Goal: Task Accomplishment & Management: Use online tool/utility

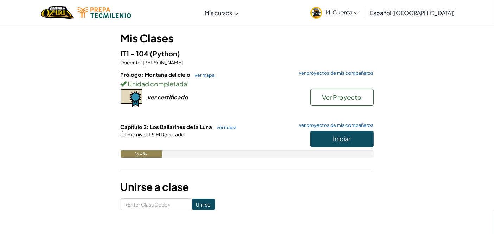
scroll to position [58, 0]
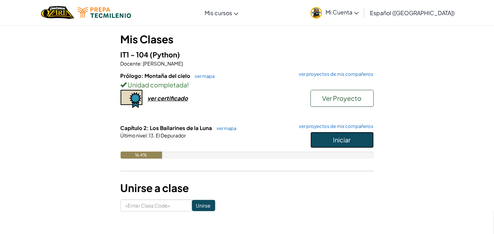
click at [331, 135] on button "Iniciar" at bounding box center [342, 140] width 63 height 16
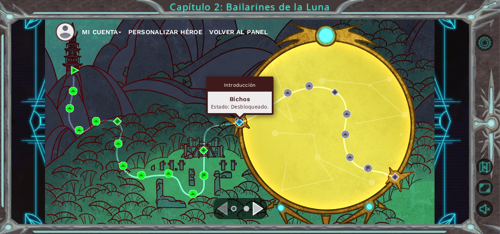
click at [241, 123] on img at bounding box center [239, 122] width 8 height 8
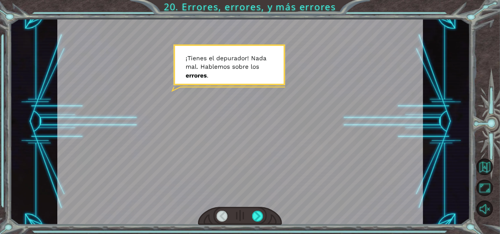
drag, startPoint x: 5, startPoint y: 234, endPoint x: 384, endPoint y: 6, distance: 442.7
click at [353, 131] on div "Temporary Text ¡ T i e n e s e l d e p u r a d o r ! N a d a m a l . H a b l e …" at bounding box center [250, 117] width 500 height 234
click at [258, 212] on div at bounding box center [258, 215] width 12 height 11
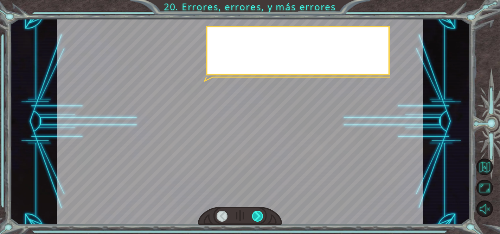
click at [255, 215] on div at bounding box center [258, 215] width 12 height 11
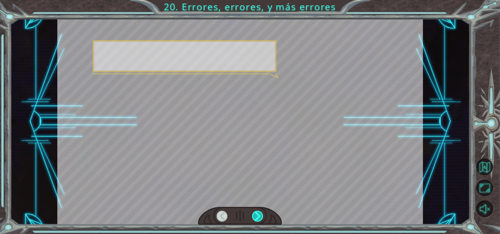
click at [255, 214] on div at bounding box center [258, 215] width 12 height 11
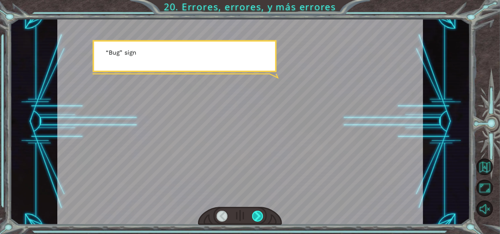
click at [254, 212] on div at bounding box center [258, 215] width 12 height 11
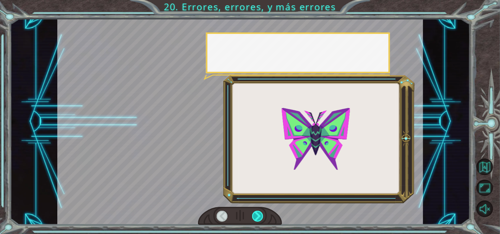
click at [254, 212] on div at bounding box center [258, 215] width 12 height 11
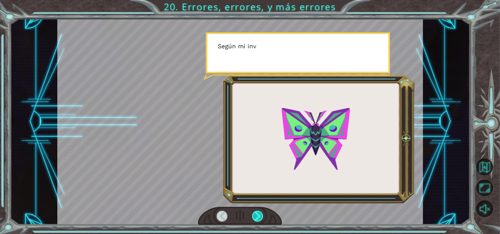
click at [254, 212] on div at bounding box center [258, 215] width 12 height 11
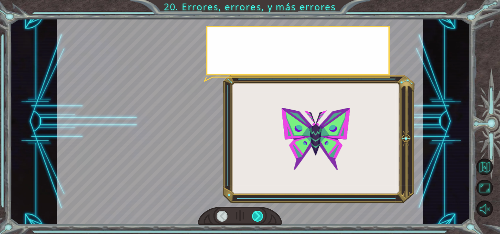
click at [254, 212] on div at bounding box center [258, 215] width 12 height 11
click at [253, 212] on div at bounding box center [258, 215] width 12 height 11
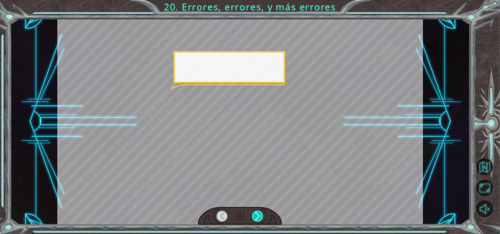
click at [254, 211] on div at bounding box center [258, 215] width 12 height 11
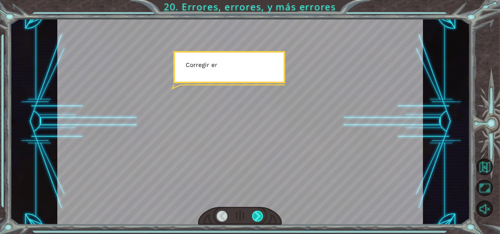
click at [254, 211] on div at bounding box center [258, 215] width 12 height 11
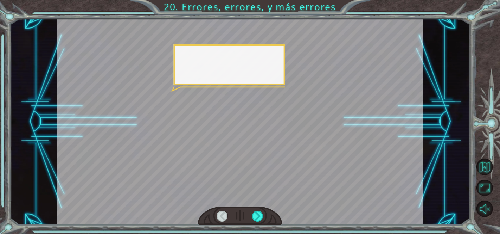
click at [253, 209] on div at bounding box center [240, 215] width 84 height 19
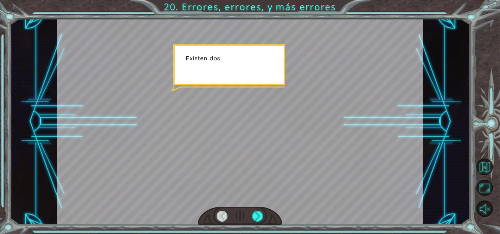
click at [253, 209] on div at bounding box center [240, 215] width 84 height 19
drag, startPoint x: 254, startPoint y: 212, endPoint x: 261, endPoint y: 217, distance: 9.0
click at [257, 217] on div at bounding box center [258, 215] width 12 height 11
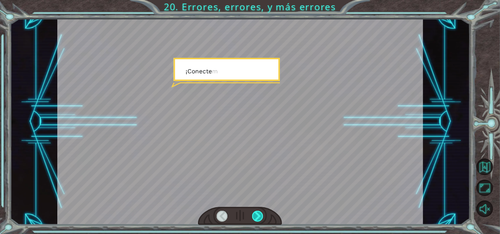
click at [261, 217] on div at bounding box center [258, 215] width 12 height 11
click at [261, 216] on div at bounding box center [258, 215] width 12 height 11
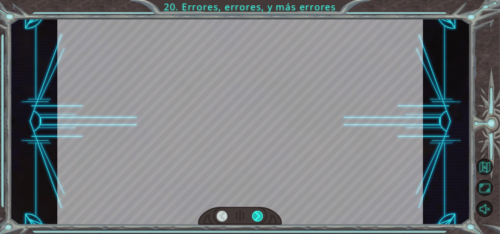
click at [261, 216] on div at bounding box center [258, 215] width 12 height 11
click at [260, 216] on div at bounding box center [258, 215] width 12 height 11
click at [260, 215] on div at bounding box center [258, 215] width 12 height 11
click at [259, 215] on div at bounding box center [258, 215] width 12 height 11
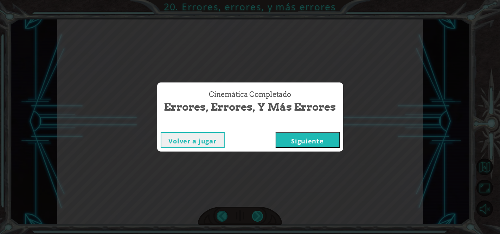
click at [259, 215] on div "Cinemática Completado Errores, errores, y más errores Volver a jugar [GEOGRAPHI…" at bounding box center [250, 117] width 500 height 234
click at [259, 214] on div "Cinemática Completado Errores, errores, y más errores Volver a jugar [GEOGRAPHI…" at bounding box center [250, 117] width 500 height 234
click at [259, 215] on div "Cinemática Completado Errores, errores, y más errores Volver a jugar [GEOGRAPHI…" at bounding box center [250, 117] width 500 height 234
click at [295, 142] on button "Siguiente" at bounding box center [308, 140] width 64 height 16
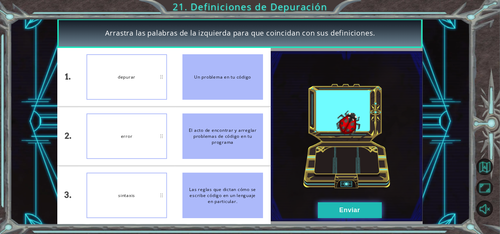
click at [343, 208] on button "Enviar" at bounding box center [350, 210] width 64 height 16
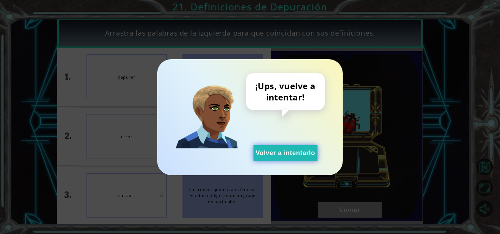
click at [287, 149] on button "Volver a intentarlo" at bounding box center [286, 153] width 64 height 16
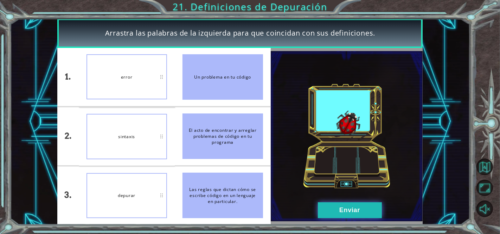
click at [334, 208] on button "Enviar" at bounding box center [350, 210] width 64 height 16
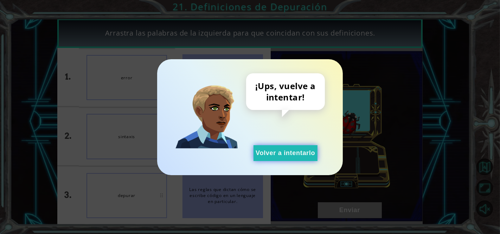
click at [275, 152] on button "Volver a intentarlo" at bounding box center [286, 153] width 64 height 16
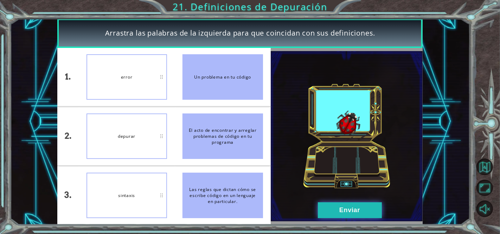
click at [323, 211] on button "Enviar" at bounding box center [350, 210] width 64 height 16
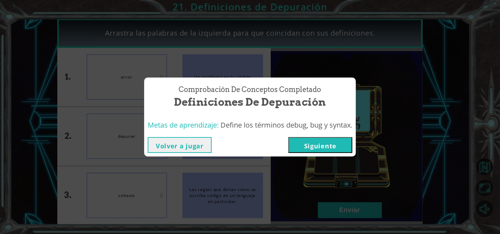
click at [296, 148] on button "Siguiente" at bounding box center [320, 145] width 64 height 16
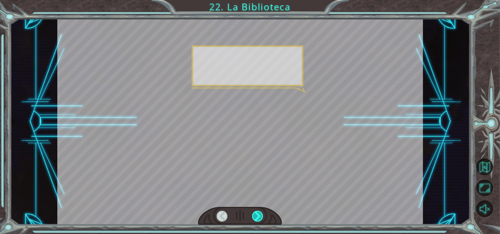
click at [255, 215] on div at bounding box center [258, 215] width 12 height 11
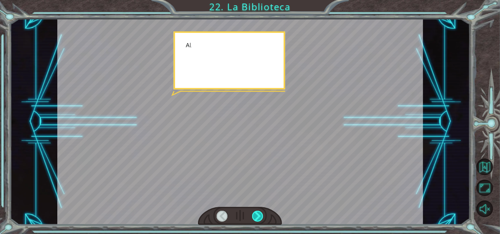
click at [255, 215] on div at bounding box center [258, 215] width 12 height 11
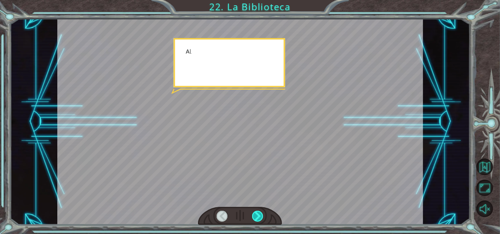
click at [256, 215] on div at bounding box center [258, 215] width 12 height 11
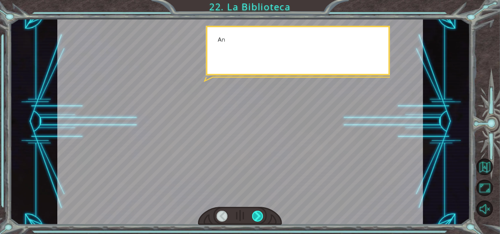
click at [256, 215] on div at bounding box center [258, 215] width 12 height 11
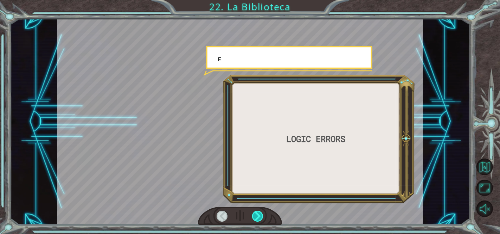
click at [257, 215] on div at bounding box center [258, 215] width 12 height 11
click at [258, 215] on div at bounding box center [258, 215] width 12 height 11
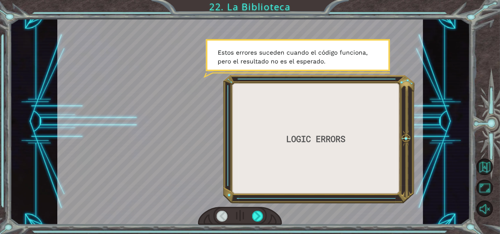
click at [300, 205] on div at bounding box center [240, 122] width 366 height 206
click at [300, 194] on div at bounding box center [240, 122] width 366 height 206
click at [267, 205] on div at bounding box center [240, 122] width 366 height 206
click at [235, 194] on div at bounding box center [240, 122] width 366 height 206
drag, startPoint x: 266, startPoint y: 216, endPoint x: 257, endPoint y: 212, distance: 9.5
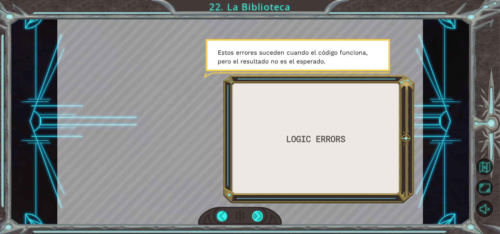
click at [263, 215] on div at bounding box center [240, 215] width 84 height 19
click at [257, 212] on div at bounding box center [258, 215] width 12 height 11
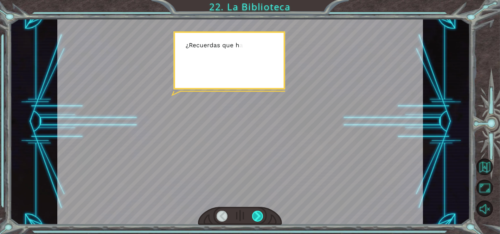
click at [255, 211] on div at bounding box center [258, 215] width 12 height 11
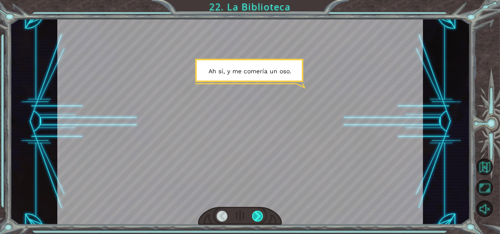
click at [256, 212] on div at bounding box center [258, 215] width 12 height 11
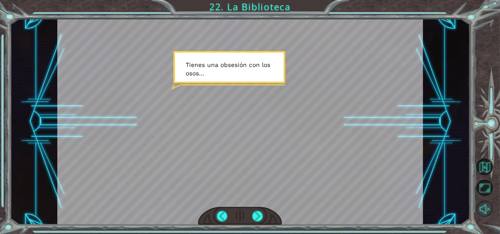
click at [485, 201] on button "Sonido encendido" at bounding box center [484, 208] width 16 height 16
click at [255, 215] on div at bounding box center [258, 215] width 12 height 11
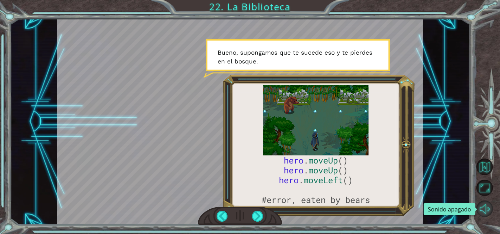
click at [491, 205] on button "Sonido apagado" at bounding box center [484, 208] width 16 height 16
click at [256, 216] on div at bounding box center [258, 215] width 12 height 11
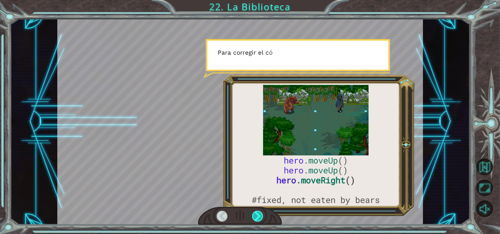
click at [255, 215] on div at bounding box center [258, 215] width 12 height 11
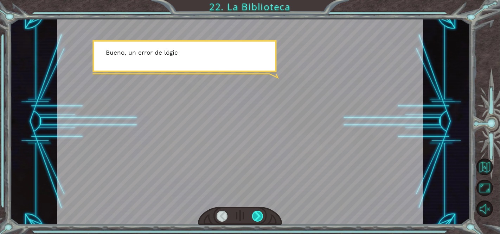
click at [254, 215] on div at bounding box center [258, 215] width 12 height 11
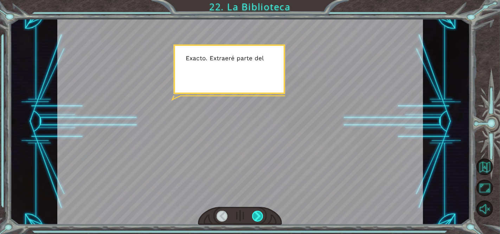
click at [252, 215] on div at bounding box center [258, 215] width 12 height 11
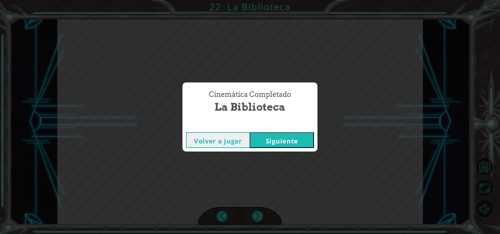
click at [271, 139] on button "Siguiente" at bounding box center [282, 140] width 64 height 16
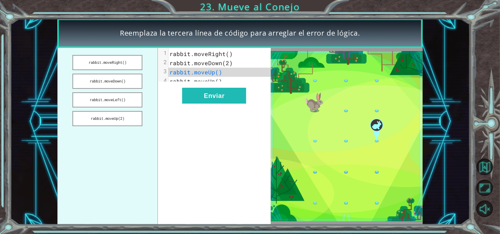
click at [223, 54] on span "rabbit.moveRight()" at bounding box center [200, 53] width 63 height 7
click at [227, 53] on span "rabbit.moveRight()" at bounding box center [200, 53] width 63 height 7
click at [228, 53] on span "rabbit.moveRight()" at bounding box center [200, 53] width 63 height 7
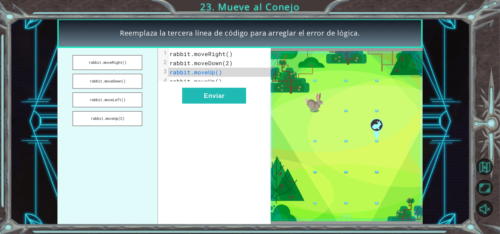
click at [226, 54] on span "rabbit.moveRight()" at bounding box center [200, 53] width 63 height 7
click at [228, 53] on span "rabbit.moveRight()" at bounding box center [200, 53] width 63 height 7
click at [222, 70] on pre "rabbit.moveUp()" at bounding box center [222, 72] width 108 height 9
click at [127, 61] on button "rabbit.moveRight()" at bounding box center [107, 62] width 70 height 15
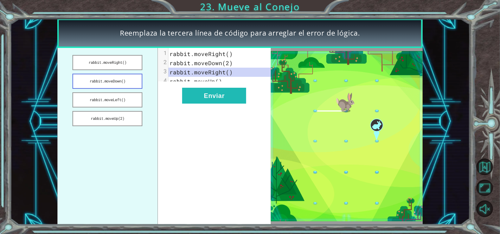
click at [116, 80] on button "rabbit.moveDown()" at bounding box center [107, 80] width 70 height 15
click at [123, 101] on button "rabbit.moveLeft()" at bounding box center [107, 99] width 70 height 15
click at [128, 119] on button "rabbit.moveUp(2)" at bounding box center [107, 118] width 70 height 15
click at [128, 62] on button "rabbit.moveRight()" at bounding box center [107, 62] width 70 height 15
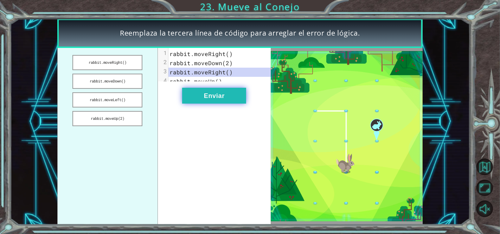
click at [233, 99] on button "Enviar" at bounding box center [214, 96] width 64 height 16
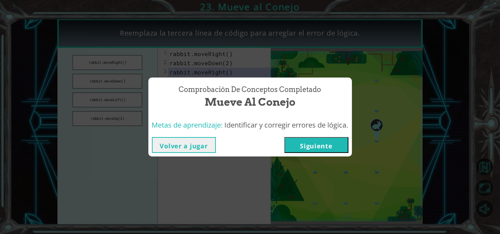
click at [302, 137] on button "Siguiente" at bounding box center [316, 145] width 64 height 16
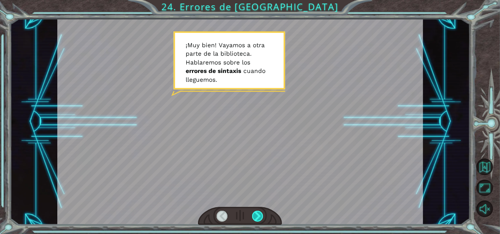
click at [262, 218] on div at bounding box center [258, 215] width 12 height 11
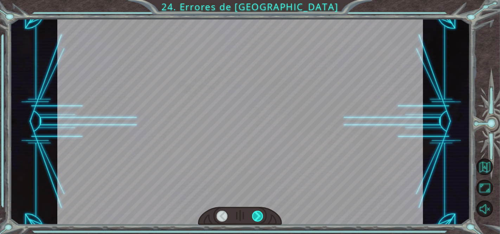
click at [262, 217] on div at bounding box center [258, 215] width 12 height 11
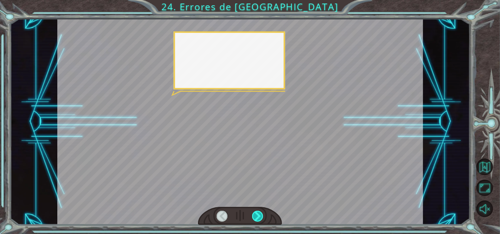
click at [261, 215] on div at bounding box center [258, 215] width 12 height 11
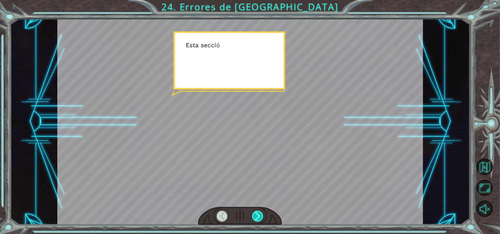
click at [261, 214] on div at bounding box center [258, 215] width 12 height 11
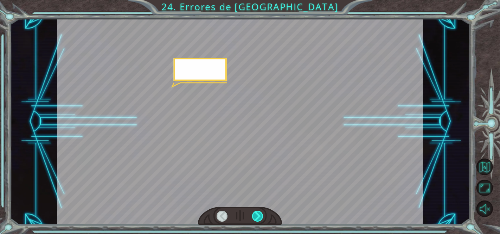
click at [260, 214] on div at bounding box center [258, 215] width 12 height 11
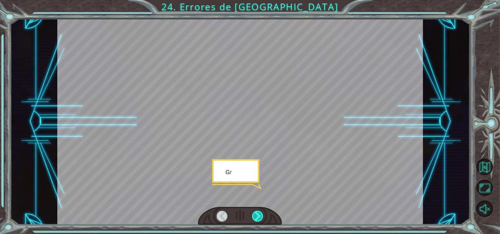
click at [260, 214] on div at bounding box center [258, 215] width 12 height 11
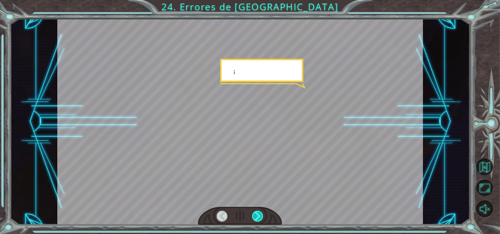
click at [260, 214] on div at bounding box center [258, 215] width 12 height 11
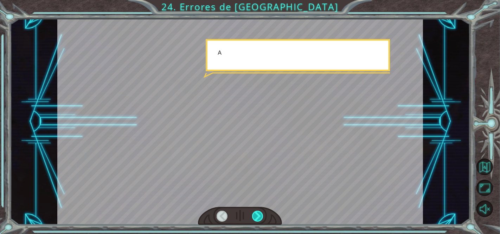
click at [260, 214] on div at bounding box center [258, 215] width 12 height 11
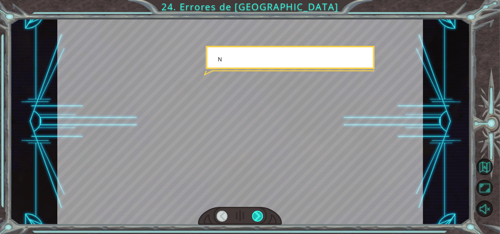
click at [260, 214] on div at bounding box center [258, 215] width 12 height 11
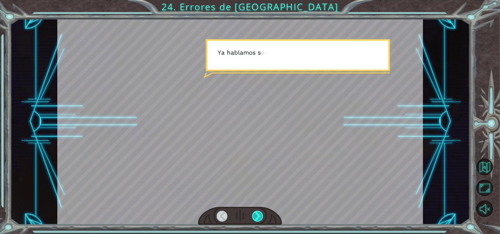
click at [260, 214] on div at bounding box center [258, 215] width 12 height 11
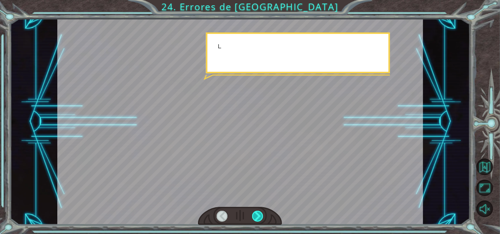
click at [260, 214] on div at bounding box center [258, 215] width 12 height 11
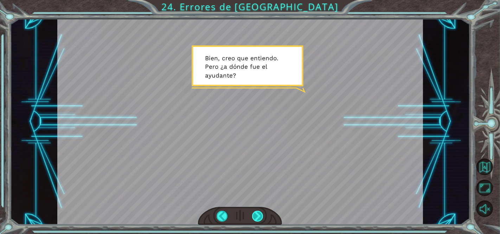
click at [257, 216] on div at bounding box center [258, 215] width 12 height 11
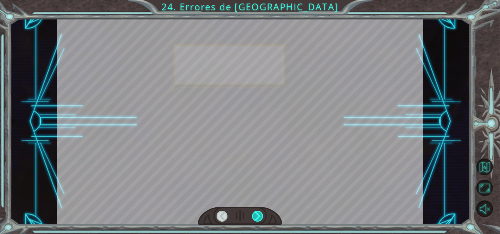
click at [257, 216] on div at bounding box center [258, 215] width 12 height 11
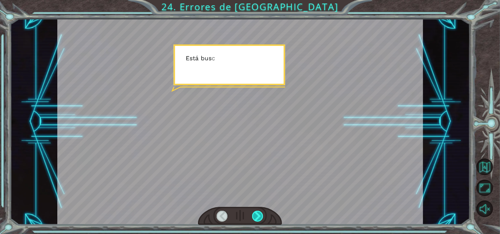
click at [257, 216] on div at bounding box center [258, 215] width 12 height 11
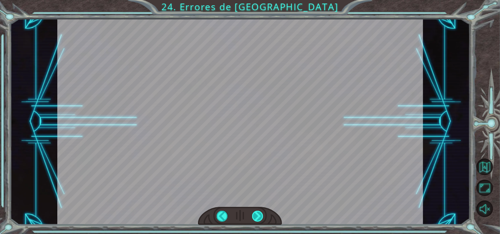
click at [257, 0] on div "Correct Code hero . moveUp () Python Syntax Errors hero.moveUp Missing () Hero.…" at bounding box center [250, 0] width 500 height 0
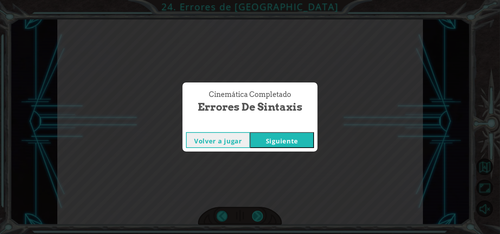
click at [257, 215] on div "Cinemática Completado Errores de Sintaxis Volver a jugar [GEOGRAPHIC_DATA]" at bounding box center [250, 117] width 500 height 234
click at [275, 152] on div "Cinemática Completado Errores de Sintaxis Volver a jugar [GEOGRAPHIC_DATA]" at bounding box center [250, 117] width 500 height 234
click at [284, 143] on button "Siguiente" at bounding box center [282, 140] width 64 height 16
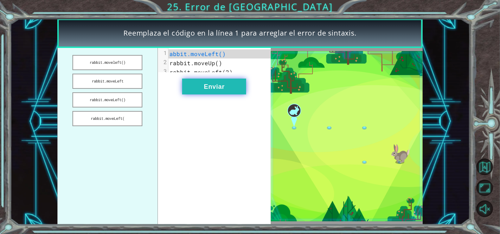
click at [232, 94] on button "Enviar" at bounding box center [214, 86] width 64 height 16
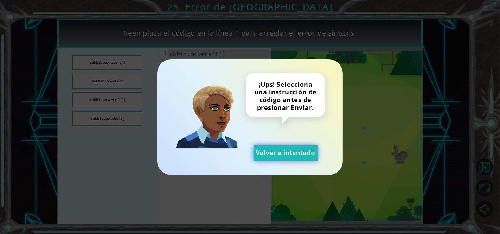
click at [276, 149] on button "Volver a intentarlo" at bounding box center [286, 153] width 64 height 16
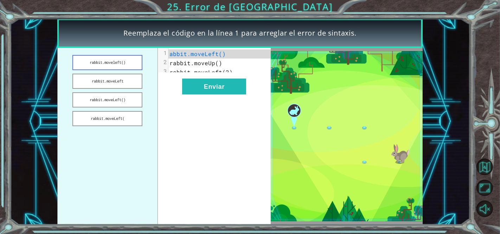
click at [116, 68] on button "rabbit.moveleft()" at bounding box center [107, 62] width 70 height 15
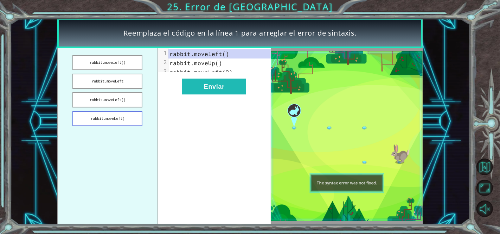
click at [139, 119] on button "rabbit.moveLeft(" at bounding box center [107, 118] width 70 height 15
click at [133, 77] on button "rabbit.moveLeft" at bounding box center [107, 80] width 70 height 15
click at [139, 95] on button "rabbit.moveLeft()" at bounding box center [107, 99] width 70 height 15
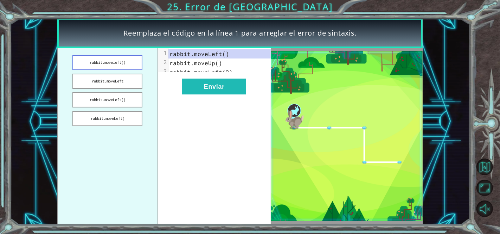
click at [123, 66] on button "rabbit.moveleft()" at bounding box center [107, 62] width 70 height 15
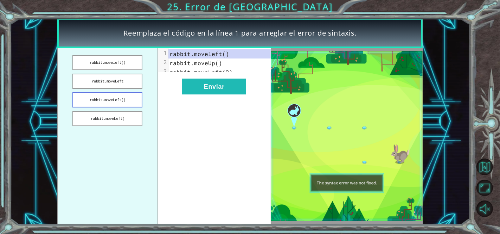
click at [132, 94] on button "rabbit.moveLeft()" at bounding box center [107, 99] width 70 height 15
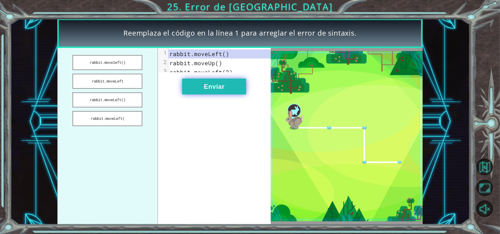
click at [197, 91] on button "Enviar" at bounding box center [214, 86] width 64 height 16
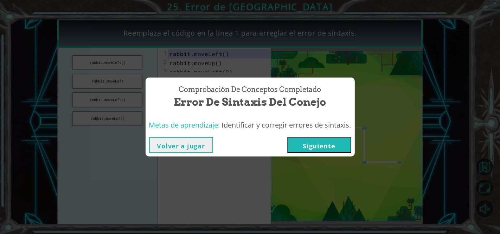
click at [329, 152] on button "Siguiente" at bounding box center [319, 145] width 64 height 16
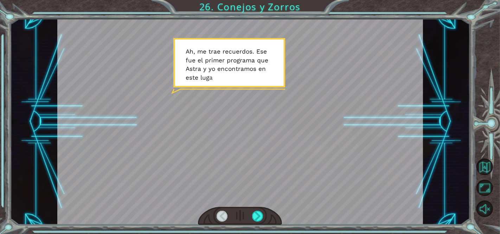
click at [260, 209] on div at bounding box center [240, 215] width 84 height 19
click at [261, 210] on div at bounding box center [258, 215] width 12 height 11
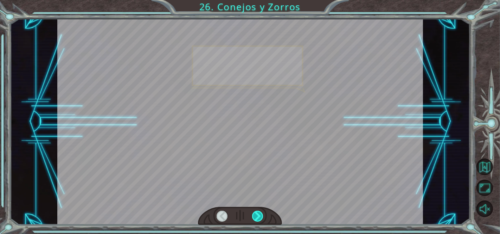
click at [260, 212] on div at bounding box center [258, 215] width 12 height 11
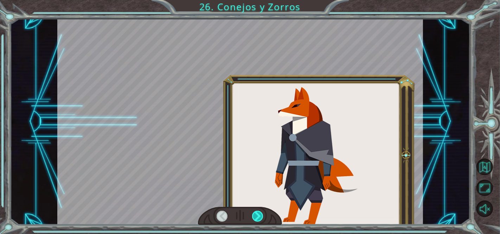
click at [260, 213] on div at bounding box center [258, 215] width 12 height 11
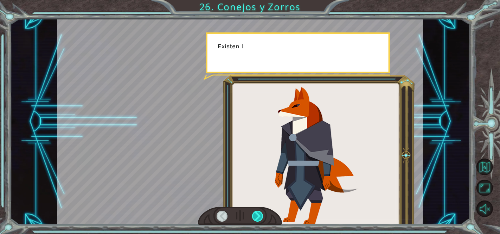
click at [260, 213] on div at bounding box center [258, 215] width 12 height 11
click at [262, 215] on div at bounding box center [258, 215] width 12 height 11
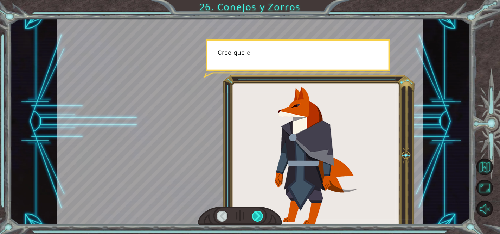
click at [262, 215] on div at bounding box center [258, 215] width 12 height 11
click at [261, 216] on div at bounding box center [258, 215] width 12 height 11
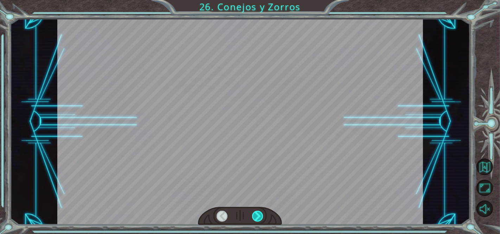
click at [261, 216] on div at bounding box center [258, 215] width 12 height 11
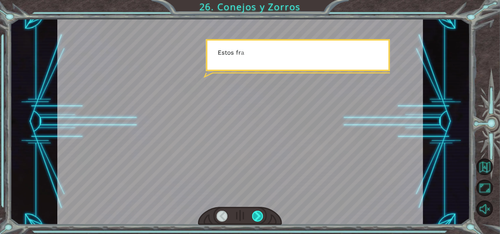
click at [260, 215] on div at bounding box center [258, 215] width 12 height 11
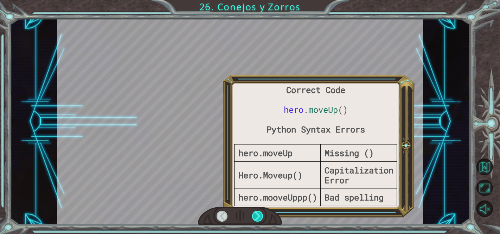
click at [259, 213] on div at bounding box center [258, 215] width 12 height 11
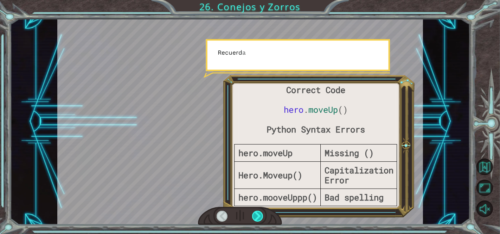
click at [259, 213] on div at bounding box center [258, 215] width 12 height 11
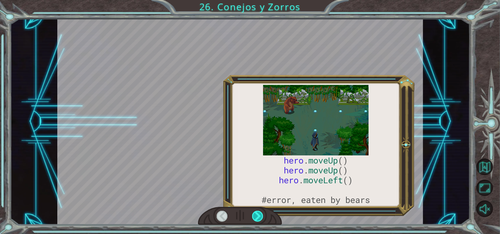
click at [259, 213] on div at bounding box center [258, 215] width 12 height 11
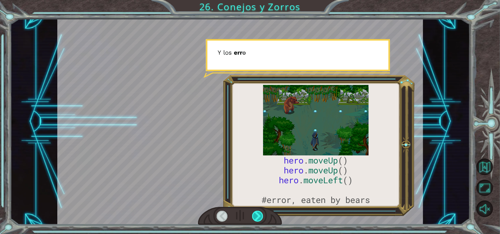
click at [259, 213] on div at bounding box center [258, 215] width 12 height 11
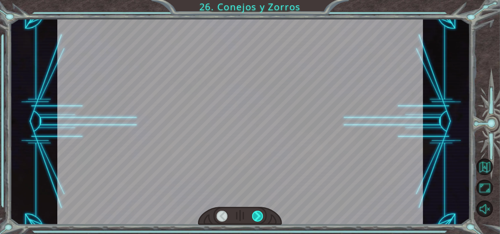
click at [259, 213] on div at bounding box center [258, 215] width 12 height 11
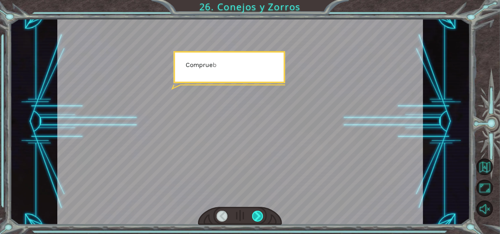
click at [258, 213] on div at bounding box center [258, 215] width 12 height 11
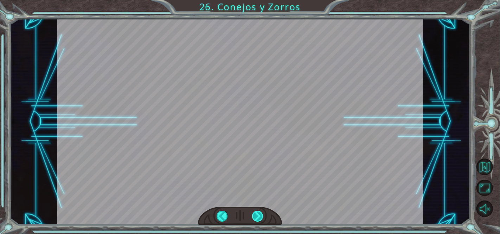
click at [258, 212] on div at bounding box center [258, 215] width 12 height 11
click at [257, 212] on div at bounding box center [258, 215] width 12 height 11
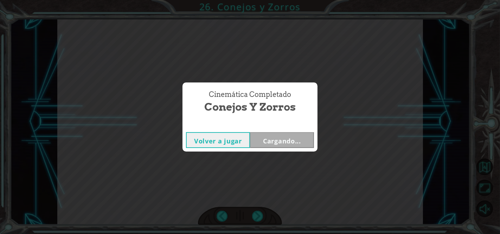
click at [257, 212] on div "Cinemática Completado Conejos y Zorros Volver a jugar Cargando..." at bounding box center [250, 117] width 500 height 234
click at [290, 134] on button "Siguiente" at bounding box center [282, 140] width 64 height 16
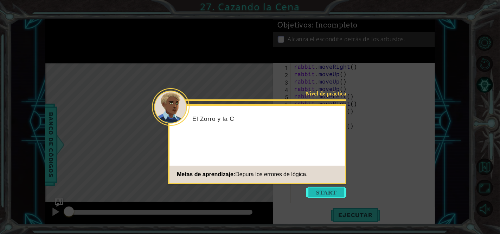
click at [312, 193] on button "Start" at bounding box center [326, 191] width 40 height 11
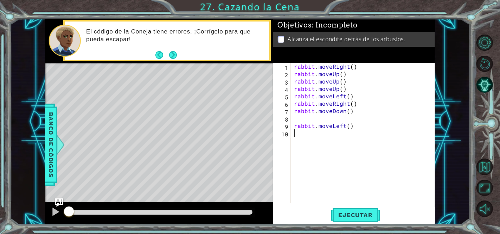
click at [138, 166] on div "Level Map" at bounding box center [207, 166] width 325 height 207
click at [338, 217] on span "Ejecutar" at bounding box center [355, 214] width 48 height 7
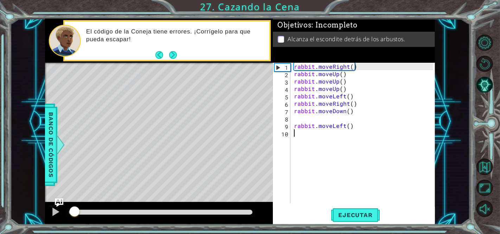
drag, startPoint x: 251, startPoint y: 210, endPoint x: 16, endPoint y: 207, distance: 234.9
click at [16, 207] on div "1 ההההההההההההההההההההההההההההההההההההההההההההההההההההההההההההההההההההההההההההה…" at bounding box center [240, 121] width 460 height 205
click at [350, 65] on div "rabbit . moveRight ( ) rabbit . moveUp ( ) rabbit . moveUp ( ) rabbit . moveUp …" at bounding box center [365, 140] width 144 height 155
drag, startPoint x: 361, startPoint y: 82, endPoint x: 344, endPoint y: 83, distance: 17.6
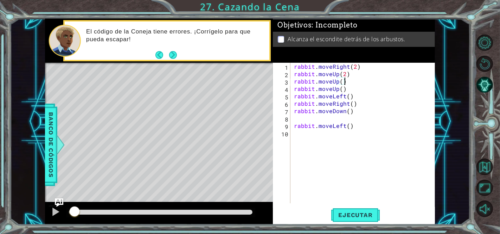
click at [344, 83] on div "rabbit . moveRight ( 2 ) rabbit . moveUp ( 2 ) rabbit . moveUp ( ) rabbit . mov…" at bounding box center [365, 140] width 144 height 155
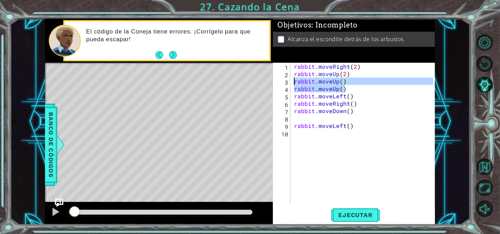
drag, startPoint x: 344, startPoint y: 89, endPoint x: 293, endPoint y: 85, distance: 50.8
click at [293, 84] on div "rabbit . moveRight ( 2 ) rabbit . moveUp ( 2 ) rabbit . moveUp ( ) rabbit . mov…" at bounding box center [365, 140] width 144 height 155
type textarea "rabbit.moveUp() rabbit.moveUp()"
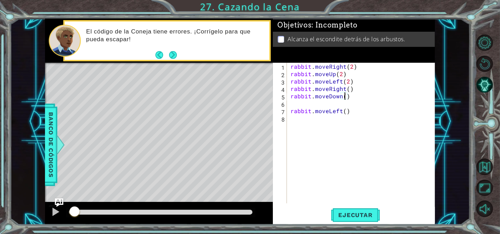
scroll to position [0, 3]
drag, startPoint x: 362, startPoint y: 94, endPoint x: 351, endPoint y: 95, distance: 10.9
click at [351, 95] on div "rabbit . moveRight ( 2 ) rabbit . moveUp ( 2 ) rabbit . moveLeft ( 2 ) rabbit .…" at bounding box center [363, 140] width 148 height 155
drag, startPoint x: 354, startPoint y: 86, endPoint x: 290, endPoint y: 89, distance: 63.4
click at [290, 89] on div "rabbit . moveRight ( 2 ) rabbit . moveUp ( 2 ) rabbit . moveLeft ( 2 ) rabbit .…" at bounding box center [363, 140] width 148 height 155
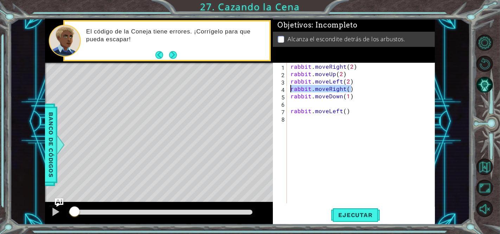
type textarea "rabbit.moveRight()"
type textarea "rabbit.moveLeft(2)"
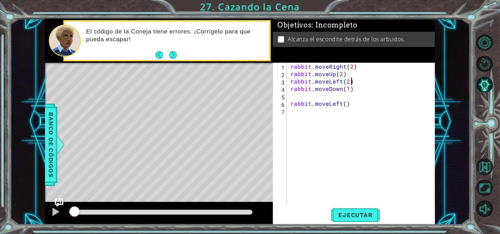
click at [314, 92] on div "rabbit . moveRight ( 2 ) rabbit . moveUp ( 2 ) rabbit . moveLeft ( 2 ) rabbit .…" at bounding box center [363, 140] width 148 height 155
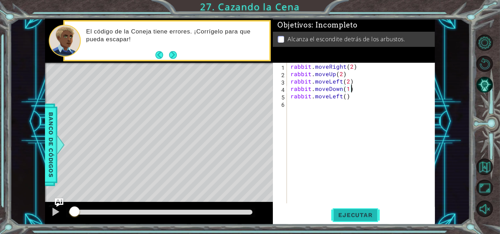
type textarea "rabbit.moveDown(1)"
click at [341, 217] on span "Ejecutar" at bounding box center [355, 214] width 48 height 7
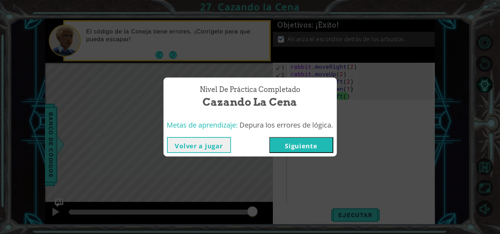
click at [315, 145] on button "Siguiente" at bounding box center [301, 145] width 64 height 16
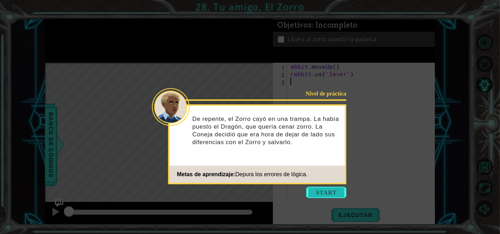
click at [322, 191] on button "Start" at bounding box center [326, 191] width 40 height 11
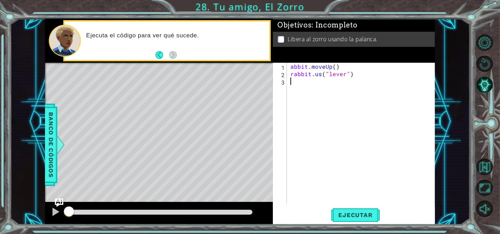
click at [338, 62] on div "Objetivos : Incompleto Libera al zorro usando [PERSON_NAME]." at bounding box center [354, 41] width 162 height 44
click at [27, 134] on div "1 ההההההההההההההההההההההההההההההההההההההההההההההההההההההההההההההההההההההההההההה…" at bounding box center [240, 121] width 460 height 205
click at [377, 76] on div "abbit . moveUp ( ) rabbit . us ( "lever" ) w" at bounding box center [363, 140] width 148 height 155
type textarea "w"
click at [290, 65] on div "abbit . moveUp ( ) rabbit . us ( "lever" )" at bounding box center [363, 140] width 148 height 155
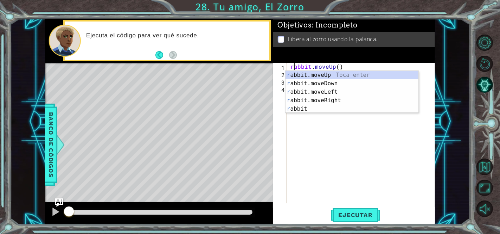
click at [333, 64] on div "rabbit . moveUp ( ) rabbit . us ( "lever" )" at bounding box center [363, 140] width 148 height 155
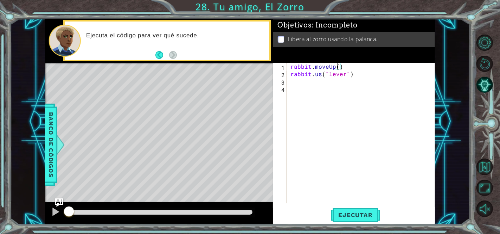
click at [339, 65] on div "rabbit . moveUp ( ) rabbit . us ( "lever" )" at bounding box center [363, 140] width 148 height 155
type textarea "rabbit.moveUp()"
click at [358, 217] on span "Ejecutar" at bounding box center [355, 214] width 48 height 7
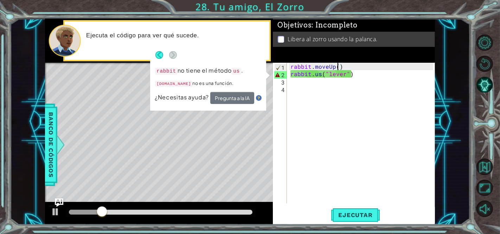
click at [326, 82] on div "rabbit . moveUp ( ) rabbit . us ( "lever" )" at bounding box center [363, 140] width 148 height 155
click at [319, 75] on div "rabbit . moveUp ( ) rabbit . us ( "lever" )" at bounding box center [363, 140] width 148 height 155
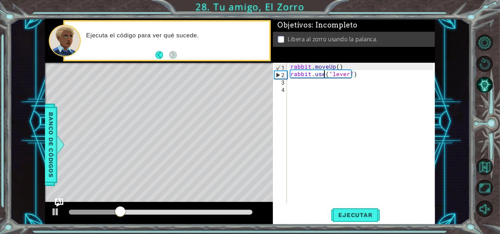
scroll to position [0, 2]
type textarea "rabbit.use("lever")"
click at [357, 217] on span "Ejecutar" at bounding box center [355, 214] width 48 height 7
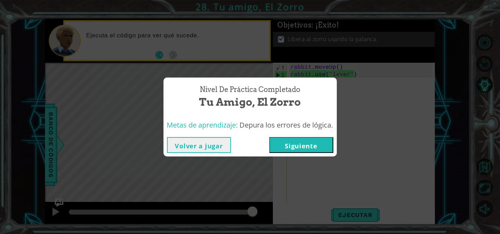
click at [302, 150] on button "Siguiente" at bounding box center [301, 145] width 64 height 16
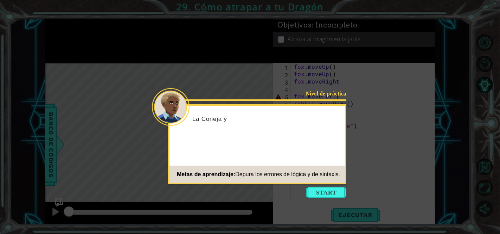
click at [332, 199] on icon at bounding box center [250, 117] width 500 height 234
click at [330, 194] on button "Start" at bounding box center [326, 191] width 40 height 11
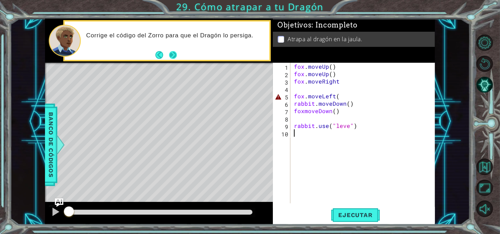
click at [169, 55] on button "Next" at bounding box center [173, 55] width 8 height 8
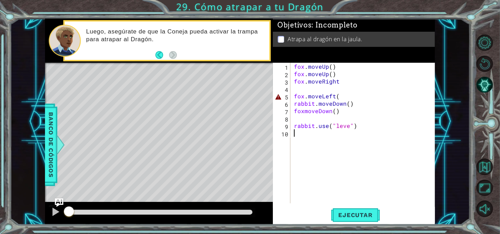
click at [330, 64] on div "fox . moveUp ( ) fox . moveUp ( ) fox . moveRight fox . moveLeft ( rabbit . mov…" at bounding box center [365, 140] width 144 height 155
type textarea "fox.moveUp()"
click at [335, 64] on div "fox . moveUp ( ) fox . moveUp ( ) fox . moveRight fox . moveLeft ( rabbit . mov…" at bounding box center [365, 140] width 144 height 155
click at [366, 116] on div "fox . moveUp ( ) fox . moveUp ( ) fox . moveRight fox . moveLeft ( rabbit . mov…" at bounding box center [365, 140] width 144 height 155
type textarea "foxmoveDown()"
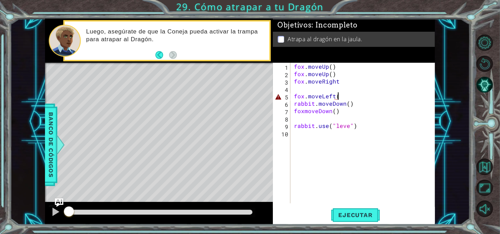
scroll to position [0, 2]
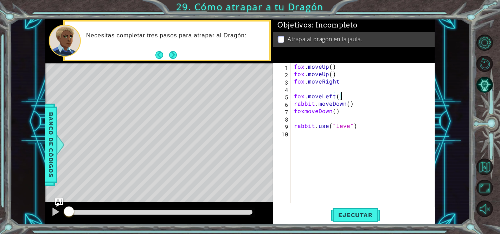
click at [323, 64] on div "fox . moveUp ( ) fox . moveUp ( ) fox . moveRight fox . moveLeft ( ) rabbit . m…" at bounding box center [365, 140] width 144 height 155
click at [346, 212] on span "Ejecutar" at bounding box center [355, 214] width 48 height 7
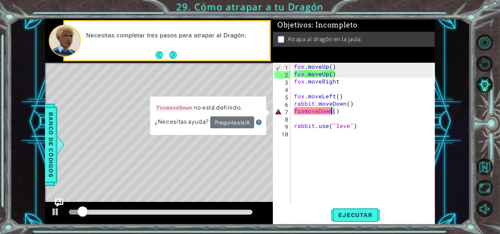
click at [333, 114] on div "fox . moveUp ( ) fox . moveUp ( ) fox . moveRight fox . moveLeft ( ) rabbit . m…" at bounding box center [365, 140] width 144 height 155
click at [320, 113] on div "fox . moveUp ( ) fox . moveUp ( ) fox . moveRight fox . moveLeft ( ) rabbit . m…" at bounding box center [365, 140] width 144 height 155
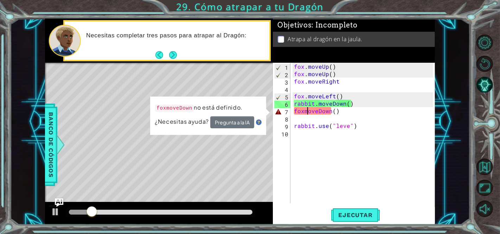
click at [306, 111] on div "fox . moveUp ( ) fox . moveUp ( ) fox . moveRight fox . moveLeft ( ) rabbit . m…" at bounding box center [365, 140] width 144 height 155
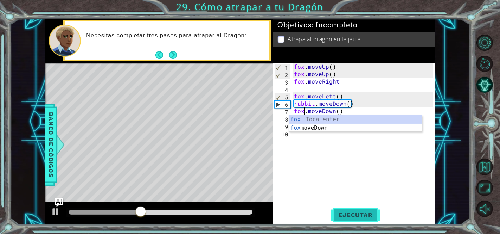
click at [359, 210] on button "Ejecutar" at bounding box center [355, 214] width 48 height 16
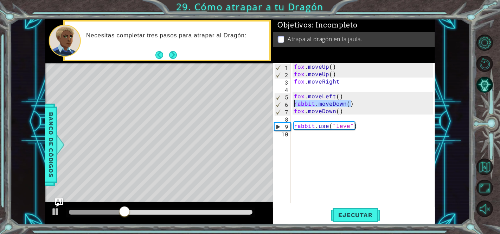
drag, startPoint x: 359, startPoint y: 105, endPoint x: 282, endPoint y: 101, distance: 76.7
click at [282, 101] on div "fox.moveDown() 1 2 3 4 5 6 7 8 9 10 fox . moveUp ( ) fox . moveUp ( ) fox . mov…" at bounding box center [353, 133] width 160 height 140
type textarea "rabbit.moveDown()"
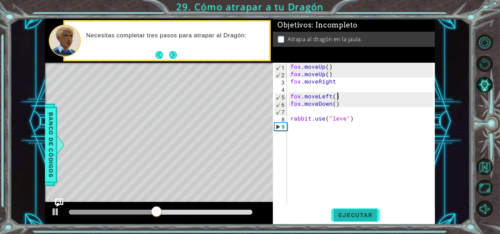
click at [349, 213] on span "Ejecutar" at bounding box center [355, 214] width 48 height 7
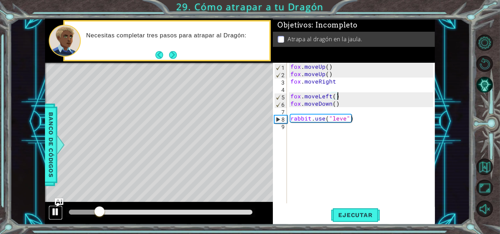
click at [56, 209] on div at bounding box center [55, 211] width 9 height 9
click at [336, 103] on div "fox . moveUp ( ) fox . moveUp ( ) fox . moveRight fox . moveLeft ( ) fox . move…" at bounding box center [363, 140] width 148 height 155
click at [334, 104] on div "fox . moveUp ( ) fox . moveUp ( ) fox . moveRight fox . moveLeft ( ) fox . move…" at bounding box center [363, 140] width 148 height 155
type textarea "fox.moveDown(2)"
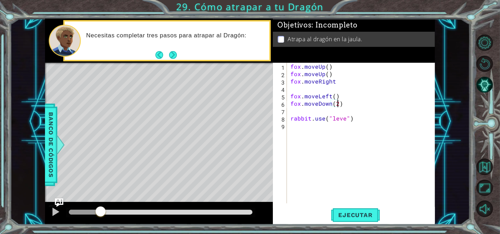
scroll to position [0, 2]
click at [317, 91] on div "fox . moveUp ( ) fox . moveUp ( ) fox . moveRight fox . moveLeft ( ) fox . move…" at bounding box center [363, 140] width 148 height 155
click at [314, 107] on div "fox . moveUp ( ) fox . moveUp ( ) fox . moveRight fox . moveLeft ( ) fox . move…" at bounding box center [363, 140] width 148 height 155
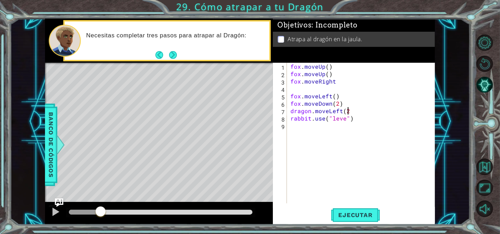
type textarea "dragon.moveLeft(2)"
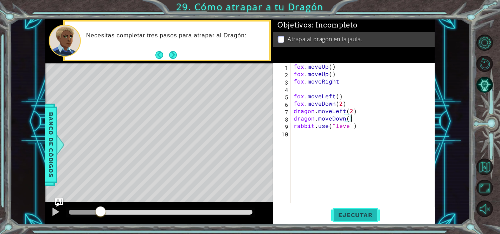
click at [340, 211] on button "Ejecutar" at bounding box center [355, 214] width 48 height 16
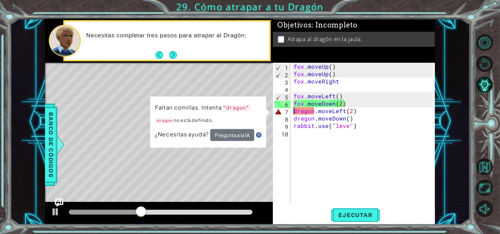
click at [293, 113] on div "fox . moveUp ( ) fox . moveUp ( ) fox . moveRight fox . moveLeft ( ) fox . move…" at bounding box center [364, 140] width 145 height 155
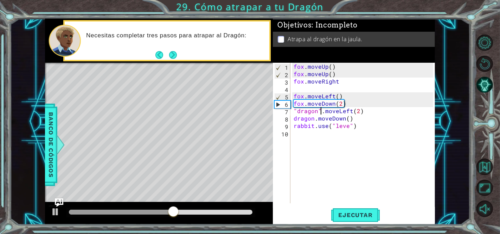
scroll to position [0, 2]
click at [341, 215] on span "Ejecutar" at bounding box center [355, 214] width 48 height 7
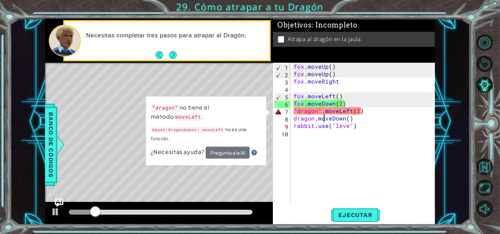
click at [324, 118] on div "fox . moveUp ( ) fox . moveUp ( ) fox . moveRight fox . moveLeft ( ) fox . move…" at bounding box center [364, 140] width 145 height 155
click at [321, 108] on div "fox . moveUp ( ) fox . moveUp ( ) fox . moveRight fox . moveLeft ( ) fox . move…" at bounding box center [364, 140] width 145 height 155
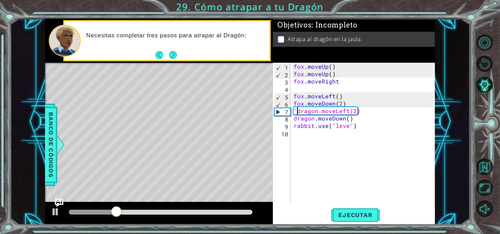
scroll to position [0, 0]
type textarea "dragon.moveLeft(2)"
click at [314, 191] on div "fox . moveUp ( ) fox . moveUp ( ) fox . moveRight fox . moveLeft ( ) fox . move…" at bounding box center [364, 140] width 145 height 155
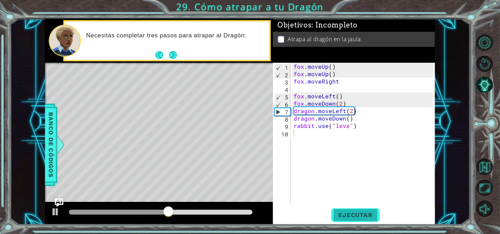
click at [370, 212] on span "Ejecutar" at bounding box center [355, 214] width 48 height 7
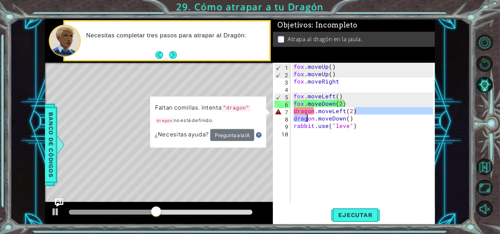
drag, startPoint x: 360, startPoint y: 112, endPoint x: 306, endPoint y: 115, distance: 53.9
click at [306, 115] on div "fox . moveUp ( ) fox . moveUp ( ) fox . moveRight fox . moveLeft ( ) fox . move…" at bounding box center [364, 140] width 145 height 155
click at [302, 110] on div "fox . moveUp ( ) fox . moveUp ( ) fox . moveRight fox . moveLeft ( ) fox . move…" at bounding box center [364, 140] width 145 height 155
drag, startPoint x: 294, startPoint y: 108, endPoint x: 359, endPoint y: 119, distance: 65.4
click at [359, 119] on div "fox . moveUp ( ) fox . moveUp ( ) fox . moveRight fox . moveLeft ( ) fox . move…" at bounding box center [364, 140] width 145 height 155
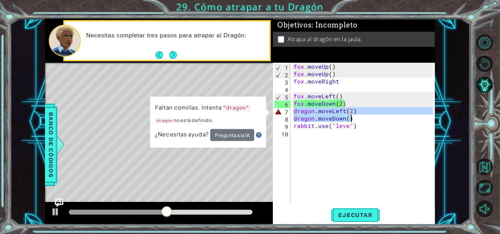
type textarea "dragon.moveLeft(2) dragon.moveDown()"
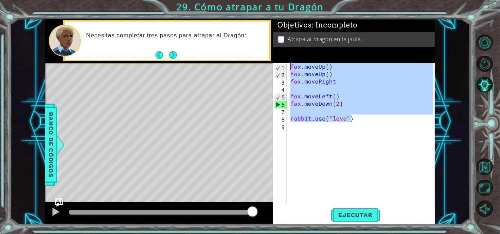
drag, startPoint x: 357, startPoint y: 119, endPoint x: 278, endPoint y: 56, distance: 101.3
click at [278, 56] on div "Objetivos : Incompleto Atrapa al dragón en la jaula. 1 2 3 4 5 6 7 8 9 fox . mo…" at bounding box center [354, 121] width 162 height 205
type textarea "fox.moveUp() fox.moveUp()"
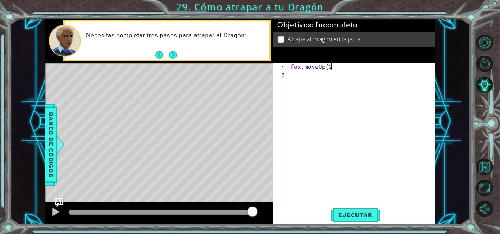
scroll to position [0, 2]
type textarea "fox.moveUp(2)"
type textarea "fox.moveRight(1)"
type textarea "fox.moveLeft(1)"
type textarea "fox.moveDown(1)"
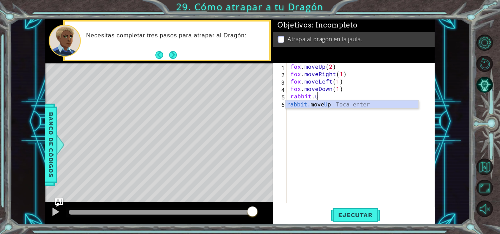
scroll to position [0, 1]
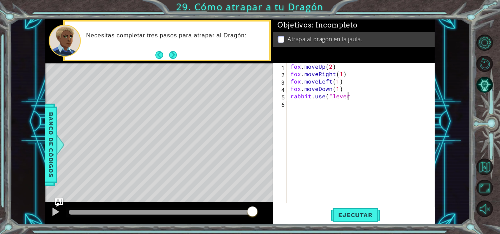
type textarea "rabbit.use("lever)"
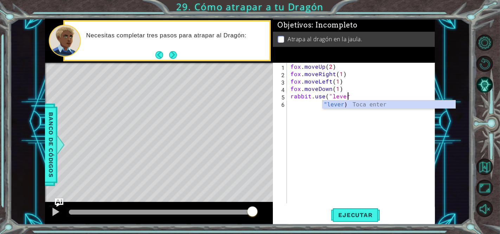
scroll to position [0, 3]
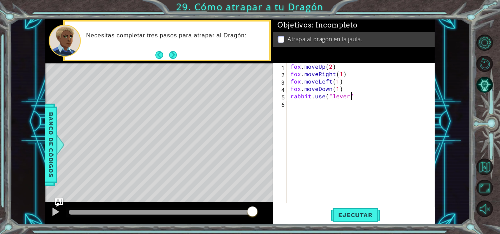
type textarea "rabbit.use("lever")"
type textarea "fox.moveDown(1)"
click at [354, 211] on span "Ejecutar" at bounding box center [355, 214] width 48 height 7
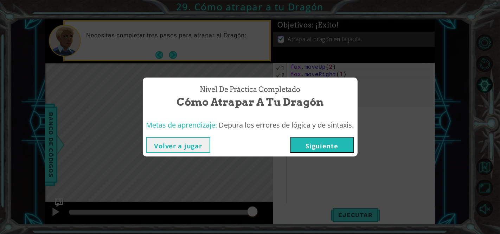
click at [320, 147] on button "Siguiente" at bounding box center [322, 145] width 64 height 16
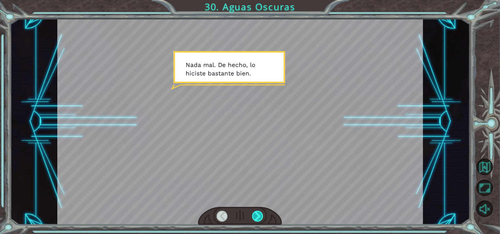
click at [255, 219] on div at bounding box center [258, 215] width 12 height 11
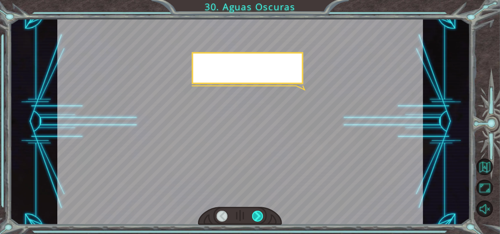
click at [255, 219] on div at bounding box center [258, 215] width 12 height 11
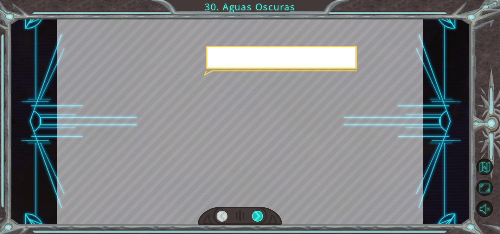
click at [255, 219] on div at bounding box center [258, 215] width 12 height 11
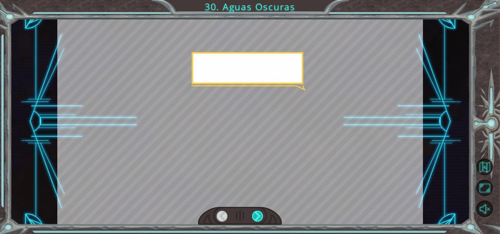
click at [255, 219] on div at bounding box center [258, 215] width 12 height 11
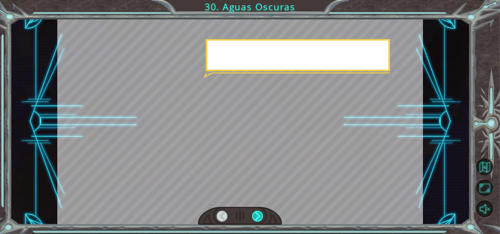
click at [255, 219] on div at bounding box center [258, 215] width 12 height 11
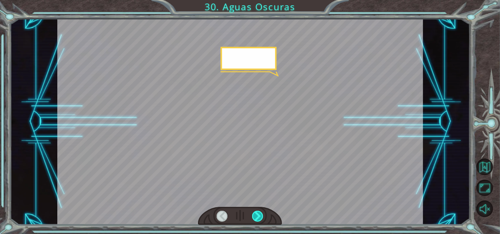
click at [255, 219] on div at bounding box center [258, 215] width 12 height 11
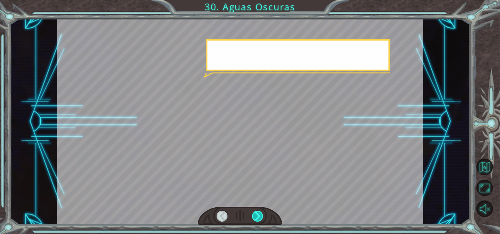
click at [255, 219] on div at bounding box center [258, 215] width 12 height 11
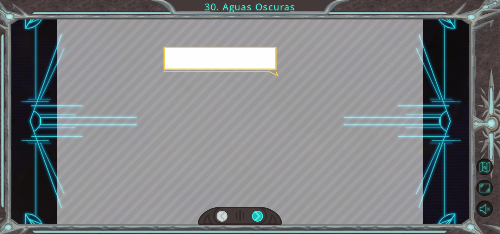
click at [255, 219] on div at bounding box center [258, 215] width 12 height 11
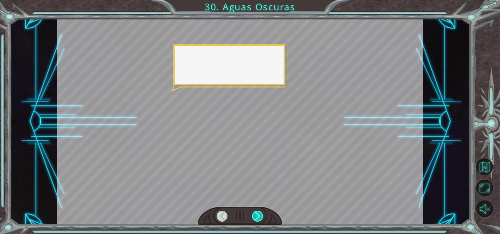
click at [255, 219] on div at bounding box center [258, 215] width 12 height 11
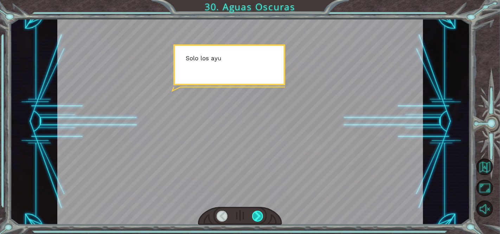
click at [255, 219] on div at bounding box center [258, 215] width 12 height 11
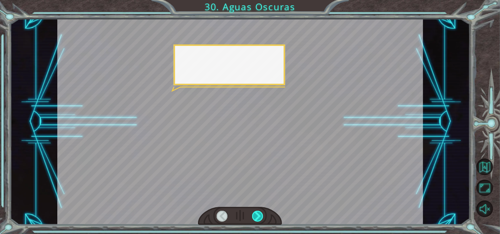
click at [255, 219] on div at bounding box center [258, 215] width 12 height 11
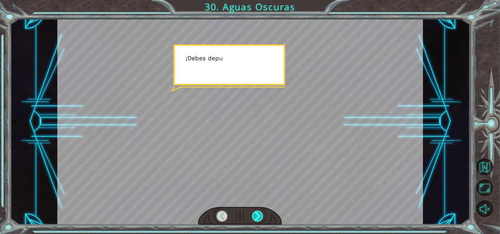
click at [255, 219] on div at bounding box center [258, 215] width 12 height 11
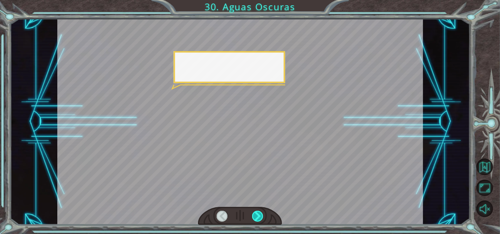
click at [255, 219] on div at bounding box center [258, 215] width 12 height 11
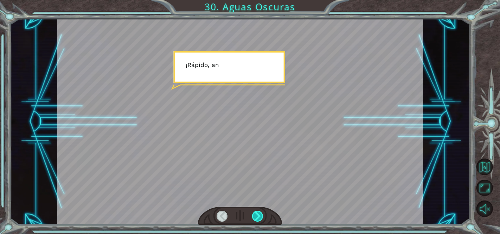
click at [255, 219] on div at bounding box center [258, 215] width 12 height 11
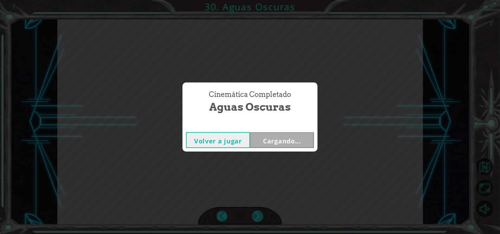
click at [255, 219] on div "Cinemática Completado Aguas Oscuras Volver a jugar Cargando..." at bounding box center [250, 117] width 500 height 234
click at [255, 219] on div "Cinemática Completado Aguas Oscuras Volver a jugar [GEOGRAPHIC_DATA]" at bounding box center [250, 117] width 500 height 234
click at [307, 136] on button "Siguiente" at bounding box center [282, 140] width 64 height 16
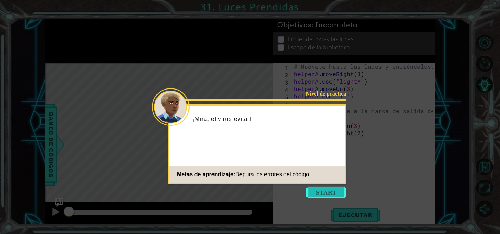
click at [324, 193] on button "Start" at bounding box center [326, 191] width 40 height 11
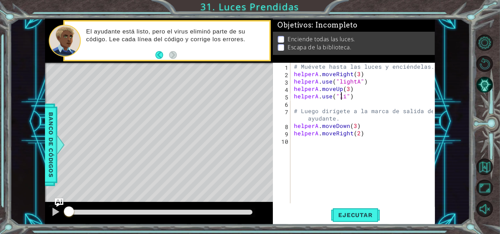
click at [343, 95] on div "# Muévete hasta las luces y enciéndelas. helperA . moveRight ( 3 ) helperA . us…" at bounding box center [365, 140] width 144 height 155
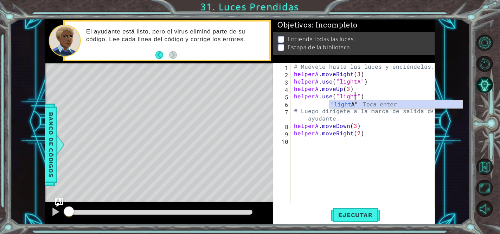
scroll to position [0, 4]
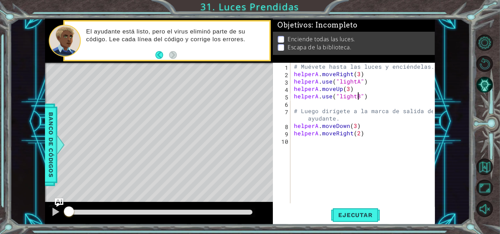
click at [357, 124] on div "# Muévete hasta las luces y enciéndelas. helperA . moveRight ( 3 ) helperA . us…" at bounding box center [365, 140] width 144 height 155
type textarea "helperA.moveDown(1)"
click at [366, 212] on span "Ejecutar" at bounding box center [355, 214] width 48 height 7
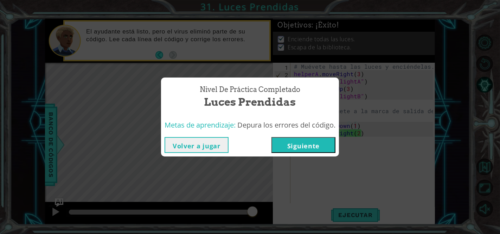
click at [312, 151] on button "Siguiente" at bounding box center [303, 145] width 64 height 16
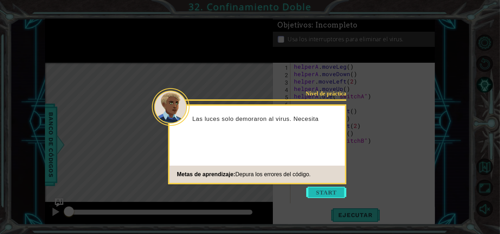
click at [322, 187] on button "Start" at bounding box center [326, 191] width 40 height 11
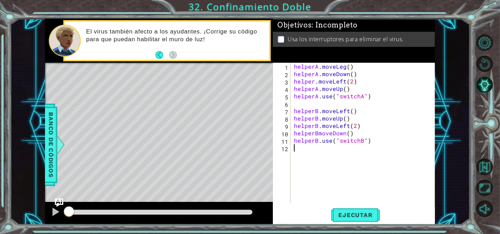
click at [348, 67] on div "helperA . moveLeg ( ) helperA . moveDown ( ) helper . moveLeft ( 2 ) helperA . …" at bounding box center [365, 140] width 144 height 155
type textarea "helperA.use("switchA")"
click at [359, 209] on button "Ejecutar" at bounding box center [355, 214] width 48 height 16
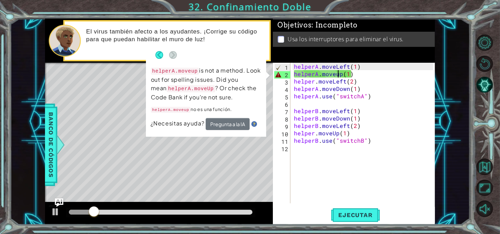
click at [339, 74] on div "helperA . moveLeft ( 1 ) helperA . moveup ( 1 ) helper . moveLeft ( 2 ) helperA…" at bounding box center [365, 140] width 144 height 155
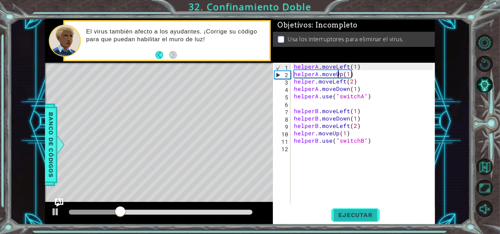
click at [357, 216] on span "Ejecutar" at bounding box center [355, 214] width 48 height 7
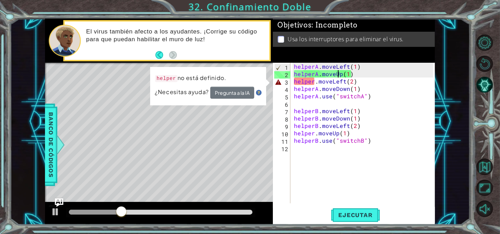
click at [315, 83] on div "helperA . moveLeft ( 1 ) helperA . moveUp ( 1 ) helper . moveLeft ( 2 ) helperA…" at bounding box center [365, 140] width 144 height 155
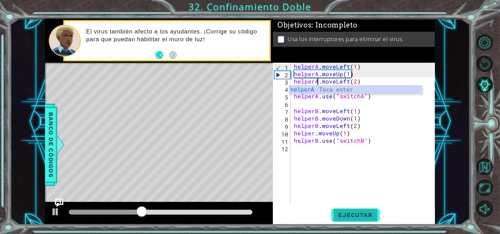
click at [338, 210] on button "Ejecutar" at bounding box center [355, 214] width 48 height 16
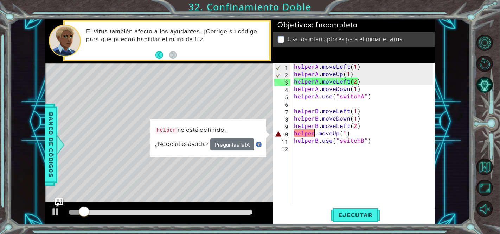
click at [314, 132] on div "helperA . moveLeft ( 1 ) helperA . moveUp ( 1 ) helperA . moveLeft ( 2 ) helper…" at bounding box center [365, 140] width 144 height 155
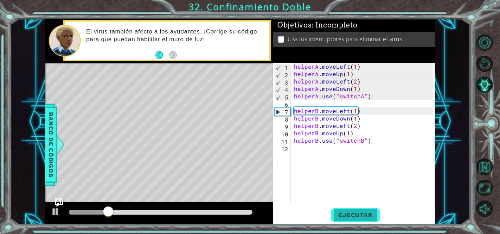
click at [348, 207] on button "Ejecutar" at bounding box center [355, 214] width 48 height 16
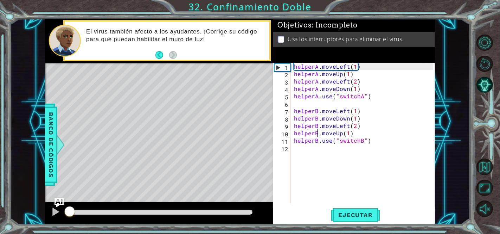
drag, startPoint x: 223, startPoint y: 210, endPoint x: 60, endPoint y: 205, distance: 163.2
click at [60, 205] on div "1 ההההההההההההההההההההההההההההההההההההההההההההההההההההההההההההההההההההההההההההה…" at bounding box center [240, 121] width 390 height 205
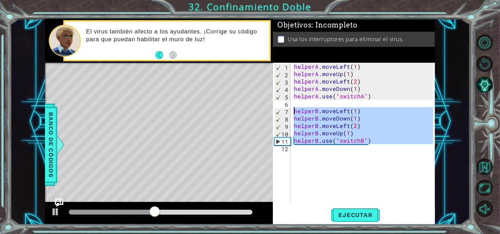
drag, startPoint x: 374, startPoint y: 145, endPoint x: 286, endPoint y: 109, distance: 95.7
click at [286, 109] on div "helperB.moveUp(1) 1 2 3 4 5 6 7 8 9 10 11 12 helperA . moveLeft ( 1 ) helperA .…" at bounding box center [353, 133] width 160 height 140
type textarea "helperB.moveLeft(1) helperB.moveDown(1)"
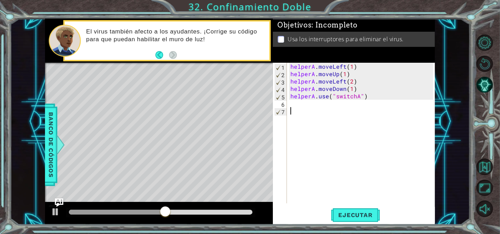
scroll to position [0, 0]
click at [289, 68] on div "helperA . moveLeft ( 1 ) helperA . moveUp ( 1 ) helperA . moveLeft ( 2 ) helper…" at bounding box center [363, 140] width 148 height 155
type textarea "helperA.moveLeft(1)"
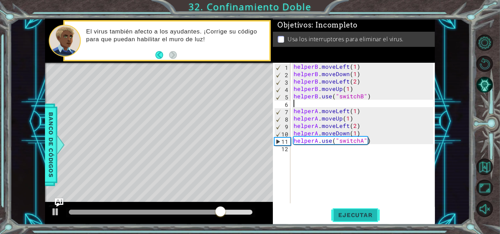
click at [359, 213] on span "Ejecutar" at bounding box center [355, 214] width 48 height 7
click at [244, 210] on div at bounding box center [161, 211] width 184 height 5
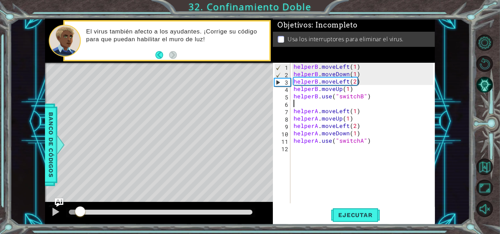
drag, startPoint x: 244, startPoint y: 211, endPoint x: 75, endPoint y: 217, distance: 168.9
click at [75, 217] on div at bounding box center [80, 211] width 13 height 13
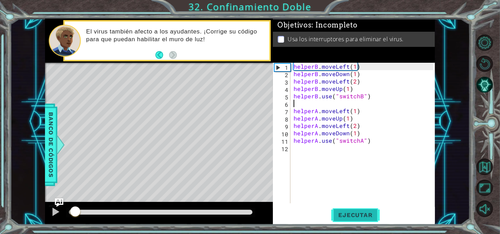
click at [362, 215] on span "Ejecutar" at bounding box center [355, 214] width 48 height 7
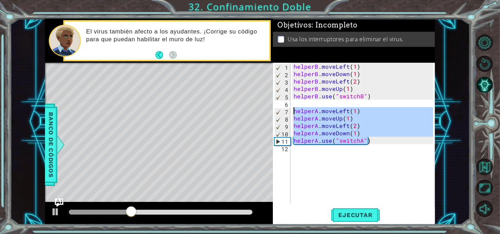
drag, startPoint x: 372, startPoint y: 142, endPoint x: 294, endPoint y: 110, distance: 84.0
click at [294, 110] on div "helperB . moveLeft ( 1 ) helperB . moveDown ( 1 ) helperB . moveLeft ( 2 ) help…" at bounding box center [364, 140] width 145 height 155
click at [317, 95] on div "helperB . moveLeft ( 1 ) helperB . moveDown ( 1 ) helperB . moveLeft ( 2 ) help…" at bounding box center [364, 140] width 145 height 155
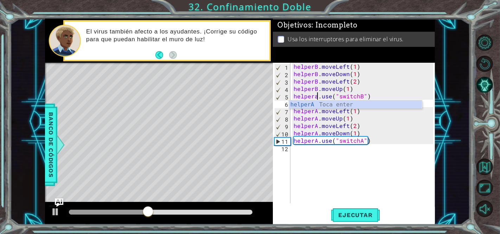
scroll to position [0, 1]
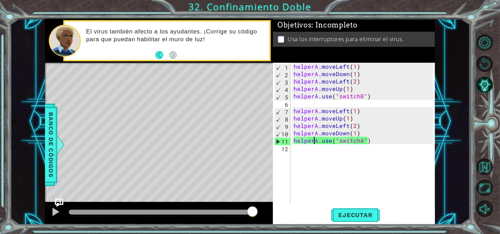
click at [314, 137] on div "helperA . moveLeft ( 1 ) helperA . moveDown ( 1 ) helperA . moveLeft ( 2 ) help…" at bounding box center [364, 140] width 145 height 155
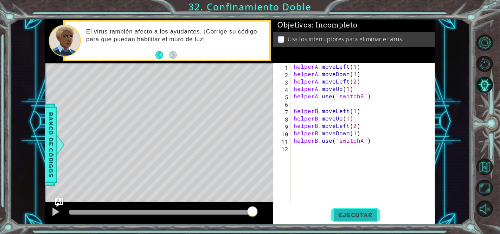
click at [348, 217] on span "Ejecutar" at bounding box center [355, 214] width 48 height 7
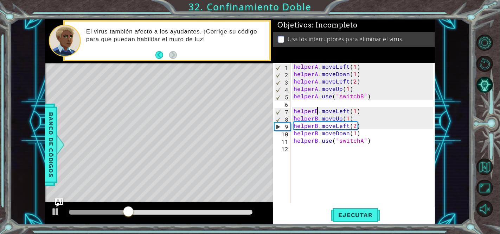
click at [360, 96] on div "helperA . moveLeft ( 1 ) helperA . moveDown ( 1 ) helperA . moveLeft ( 2 ) help…" at bounding box center [364, 140] width 145 height 155
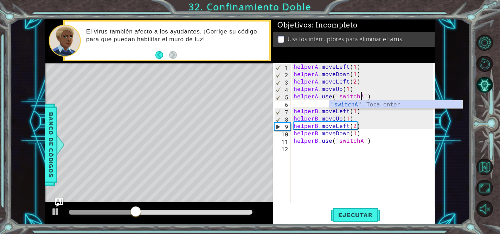
scroll to position [0, 4]
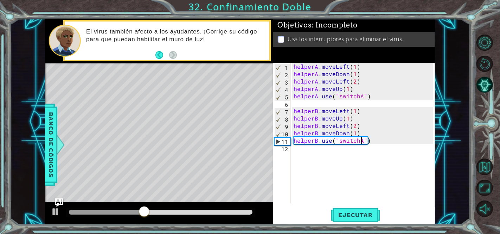
click at [361, 141] on div "helperA . moveLeft ( 1 ) helperA . moveDown ( 1 ) helperA . moveLeft ( 2 ) help…" at bounding box center [364, 140] width 145 height 155
type textarea "helperB.use("switchB")"
click at [352, 218] on span "Ejecutar" at bounding box center [355, 214] width 48 height 7
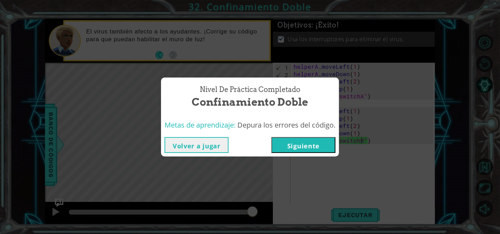
click at [305, 135] on div "Volver a jugar [GEOGRAPHIC_DATA]" at bounding box center [250, 144] width 178 height 23
click at [305, 142] on button "Siguiente" at bounding box center [303, 145] width 64 height 16
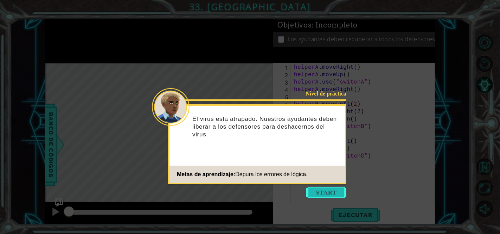
click at [314, 191] on button "Start" at bounding box center [326, 191] width 40 height 11
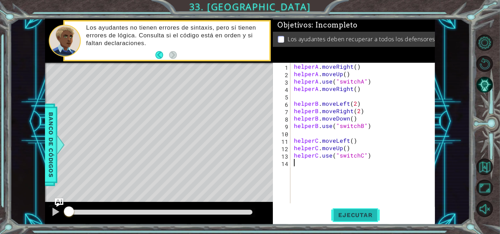
click at [353, 216] on span "Ejecutar" at bounding box center [355, 214] width 48 height 7
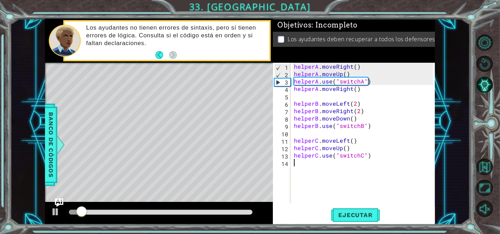
click at [354, 67] on div "helperA . moveRight ( ) helperA . moveUp ( ) helperA . use ( "switchA" ) helper…" at bounding box center [365, 140] width 144 height 155
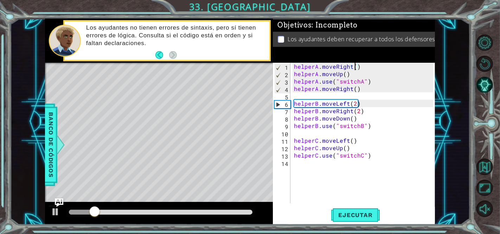
scroll to position [0, 4]
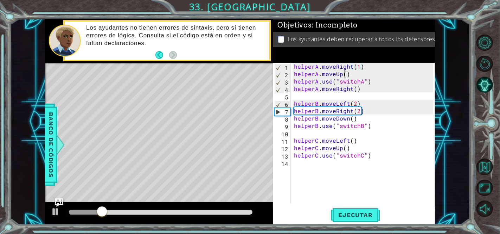
click at [344, 72] on div "helperA . moveRight ( 1 ) helperA . moveUp ( ) helperA . use ( "switchA" ) help…" at bounding box center [365, 140] width 144 height 155
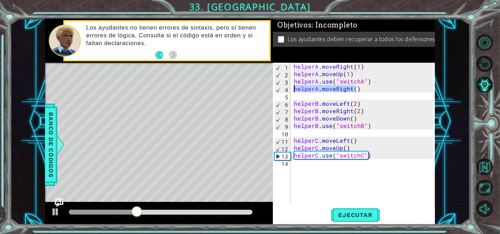
drag, startPoint x: 356, startPoint y: 89, endPoint x: 294, endPoint y: 89, distance: 61.9
click at [294, 89] on div "helperA . moveRight ( 1 ) helperA . moveUp ( 1 ) helperA . use ( "switchA" ) he…" at bounding box center [365, 140] width 144 height 155
type textarea ")"
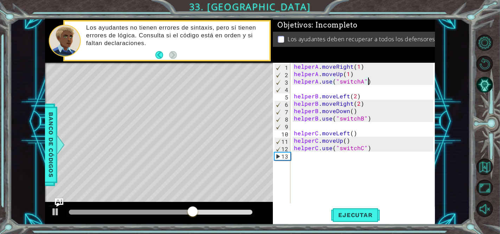
click at [357, 103] on div "helperA . moveRight ( 1 ) helperA . moveUp ( 1 ) helperA . use ( "switchA" ) he…" at bounding box center [365, 140] width 144 height 155
drag, startPoint x: 357, startPoint y: 112, endPoint x: 292, endPoint y: 111, distance: 64.4
click at [292, 111] on div "helperB.moveRight(2) 1 2 3 4 5 6 7 8 9 10 11 12 13 helperA . moveRight ( 1 ) he…" at bounding box center [353, 133] width 160 height 140
type textarea "helperB.moveDown()"
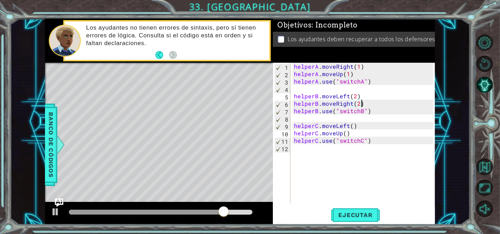
type textarea "helperB.moveLeft(2)"
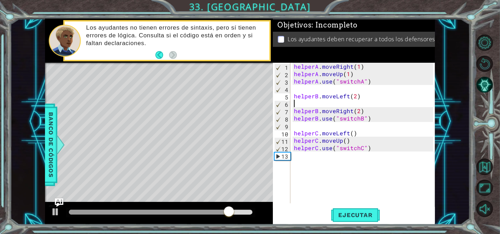
paste textarea "helperB.moveDown()"
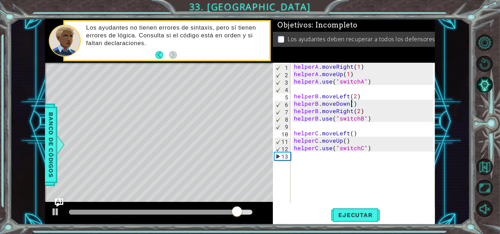
scroll to position [0, 4]
click at [350, 133] on div "helperA . moveRight ( 1 ) helperA . moveUp ( 1 ) helperA . use ( "switchA" ) he…" at bounding box center [365, 140] width 144 height 155
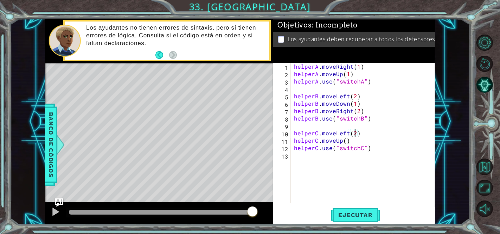
click at [343, 139] on div "helperA . moveRight ( 1 ) helperA . moveUp ( 1 ) helperA . use ( "switchA" ) he…" at bounding box center [365, 140] width 144 height 155
click at [344, 141] on div "helperA . moveRight ( 1 ) helperA . moveUp ( 1 ) helperA . use ( "switchA" ) he…" at bounding box center [365, 140] width 144 height 155
type textarea "helperC.moveUp(1)"
click at [353, 139] on div "helperA . moveRight ( 1 ) helperA . moveUp ( 1 ) helperA . use ( "switchA" ) he…" at bounding box center [365, 140] width 144 height 155
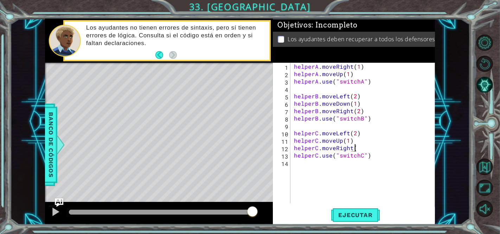
scroll to position [0, 4]
click at [345, 213] on span "Ejecutar" at bounding box center [355, 214] width 48 height 7
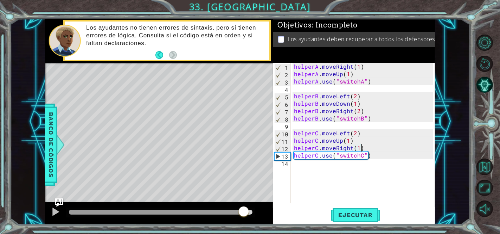
drag, startPoint x: 227, startPoint y: 211, endPoint x: 245, endPoint y: 209, distance: 18.8
click at [245, 209] on div at bounding box center [161, 211] width 184 height 5
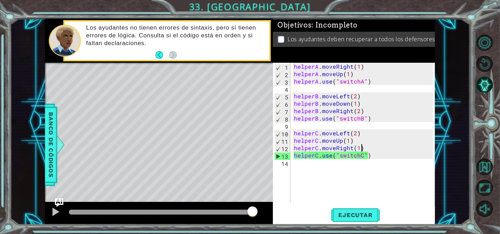
click at [353, 72] on div "helperA . moveRight ( 1 ) helperA . moveUp ( 1 ) helperA . use ( "switchA" ) he…" at bounding box center [365, 140] width 144 height 155
type textarea "helperA.moveUp(1)"
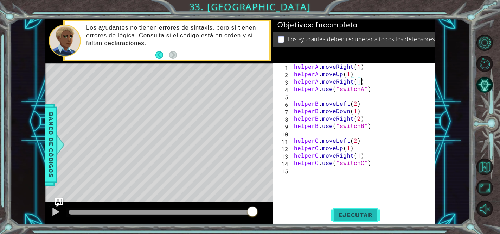
type textarea "helperA.moveRight(1)"
click at [361, 217] on span "Ejecutar" at bounding box center [355, 214] width 48 height 7
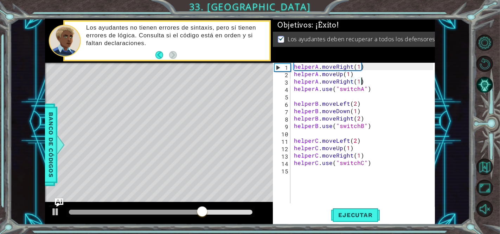
click at [247, 211] on div at bounding box center [161, 211] width 184 height 5
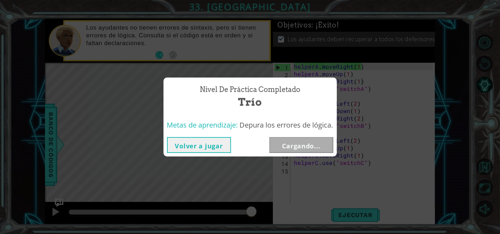
drag, startPoint x: 247, startPoint y: 211, endPoint x: 288, endPoint y: 217, distance: 41.1
click at [288, 217] on body "1 ההההההההההההההההההההההההההההההההההההההההההההההההההההההההההההההההההההההההההההה…" at bounding box center [250, 117] width 500 height 234
click at [314, 147] on button "Siguiente" at bounding box center [301, 145] width 64 height 16
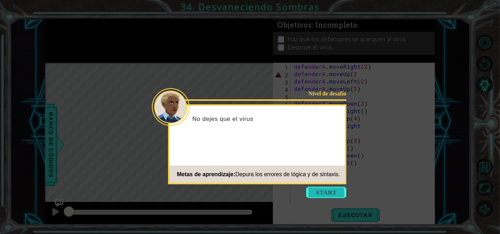
click at [326, 196] on button "Start" at bounding box center [326, 191] width 40 height 11
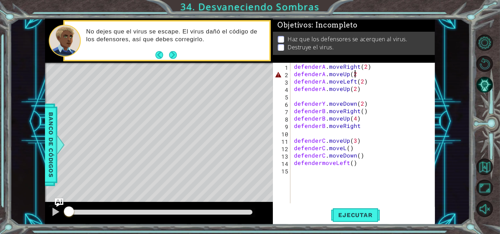
click at [356, 74] on div "defenderA . moveRight ( 2 ) defenderA . moveUp ( 2 defenderA . moveLeft ( 2 ) d…" at bounding box center [365, 140] width 144 height 155
click at [325, 109] on div "defenderA . moveRight ( 2 ) defenderA . moveUp ( 2 ) defenderA . moveLeft ( 2 )…" at bounding box center [365, 140] width 144 height 155
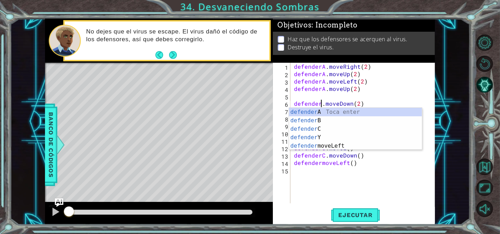
scroll to position [0, 1]
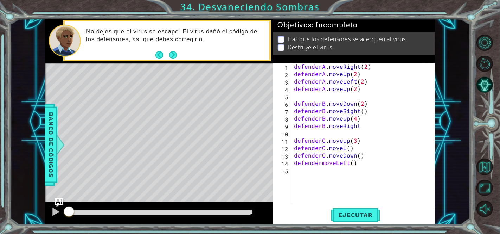
click at [319, 162] on div "defenderA . moveRight ( 2 ) defenderA . moveUp ( 2 ) defenderA . moveLeft ( 2 )…" at bounding box center [365, 140] width 144 height 155
click at [364, 113] on div "defenderA . moveRight ( 2 ) defenderA . moveUp ( 2 ) defenderA . moveLeft ( 2 )…" at bounding box center [365, 140] width 144 height 155
click at [363, 112] on div "defenderA . moveRight ( 2 ) defenderA . moveUp ( 2 ) defenderA . moveLeft ( 2 )…" at bounding box center [365, 140] width 144 height 155
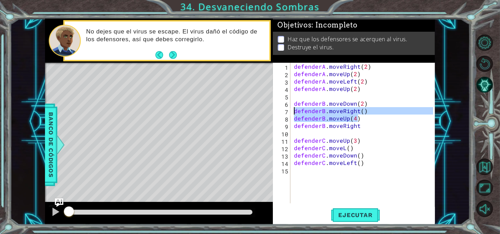
drag, startPoint x: 364, startPoint y: 115, endPoint x: 292, endPoint y: 112, distance: 72.9
click at [292, 112] on div "defenderB.moveRight() 1 2 3 4 5 6 7 8 9 10 11 12 13 14 15 defenderA . moveRight…" at bounding box center [353, 133] width 160 height 140
click at [366, 108] on div "defenderA . moveRight ( 2 ) defenderA . moveUp ( 2 ) defenderA . moveLeft ( 2 )…" at bounding box center [363, 133] width 141 height 140
type textarea "defenderB.moveRight()"
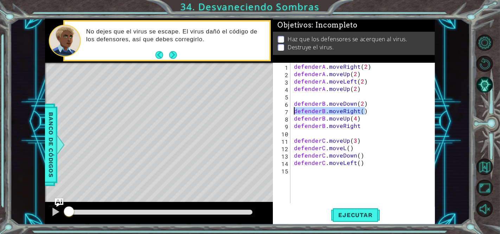
drag, startPoint x: 366, startPoint y: 108, endPoint x: 292, endPoint y: 110, distance: 74.6
click at [292, 110] on div "defenderB.moveRight() 1 2 3 4 5 6 7 8 9 10 11 12 13 14 15 defenderA . moveRight…" at bounding box center [353, 133] width 160 height 140
type textarea "defenderB.moveDown(2)"
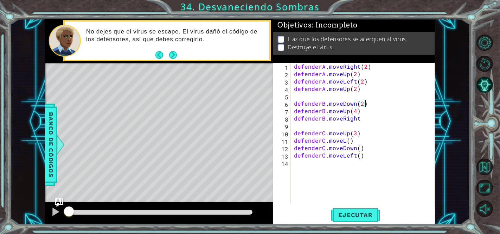
click at [294, 101] on div "defenderA . moveRight ( 2 ) defenderA . moveUp ( 2 ) defenderA . moveLeft ( 2 )…" at bounding box center [365, 140] width 144 height 155
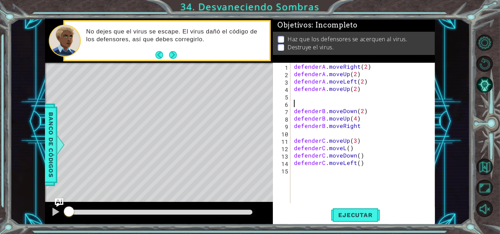
paste textarea "defenderB.moveRight()"
click at [362, 102] on div "defenderA . moveRight ( 2 ) defenderA . moveUp ( 2 ) defenderA . moveLeft ( 2 )…" at bounding box center [365, 140] width 144 height 155
click at [355, 111] on div "defenderA . moveRight ( 2 ) defenderA . moveUp ( 2 ) defenderA . moveLeft ( 2 )…" at bounding box center [365, 140] width 144 height 155
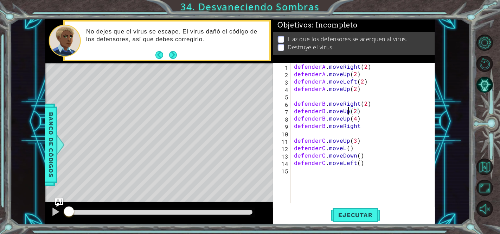
click at [354, 111] on div "defenderA . moveRight ( 2 ) defenderA . moveUp ( 2 ) defenderA . moveLeft ( 2 )…" at bounding box center [365, 140] width 144 height 155
click at [346, 118] on div "defenderA . moveRight ( 2 ) defenderA . moveUp ( 2 ) defenderA . moveLeft ( 2 )…" at bounding box center [365, 140] width 144 height 155
click at [364, 119] on div "defenderA . moveRight ( 2 ) defenderA . moveUp ( 2 ) defenderA . moveLeft ( 2 )…" at bounding box center [365, 140] width 144 height 155
click at [362, 119] on div "defenderA . moveRight ( 2 ) defenderA . moveUp ( 2 ) defenderA . moveLeft ( 2 )…" at bounding box center [365, 140] width 144 height 155
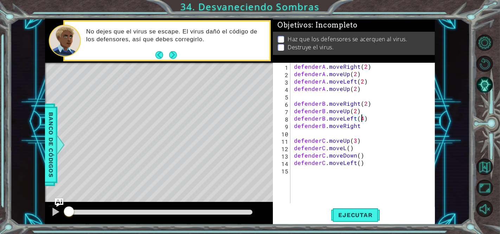
click at [362, 119] on div "defenderA . moveRight ( 2 ) defenderA . moveUp ( 2 ) defenderA . moveLeft ( 2 )…" at bounding box center [365, 140] width 144 height 155
click at [360, 128] on div "defenderA . moveRight ( 2 ) defenderA . moveUp ( 2 ) defenderA . moveLeft ( 2 )…" at bounding box center [365, 140] width 144 height 155
click at [343, 147] on div "defenderA . moveRight ( 2 ) defenderA . moveUp ( 2 ) defenderA . moveLeft ( 2 )…" at bounding box center [365, 140] width 144 height 155
click at [358, 146] on div "defenderA . moveRight ( 2 ) defenderA . moveUp ( 2 ) defenderA . moveLeft ( 2 )…" at bounding box center [365, 140] width 144 height 155
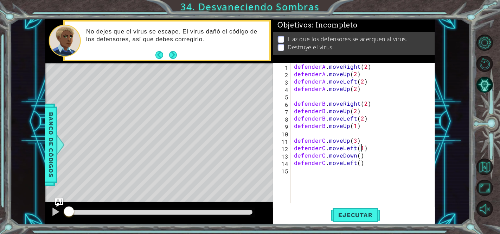
scroll to position [0, 4]
click at [358, 154] on div "defenderA . moveRight ( 2 ) defenderA . moveUp ( 2 ) defenderA . moveLeft ( 2 )…" at bounding box center [365, 140] width 144 height 155
type textarea "defenderC.moveDown(1)"
click at [359, 168] on div "defenderA . moveRight ( 2 ) defenderA . moveUp ( 2 ) defenderA . moveLeft ( 2 )…" at bounding box center [365, 140] width 144 height 155
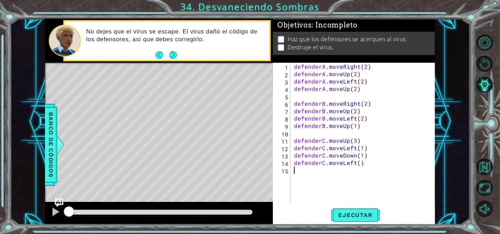
click at [359, 168] on div "defenderA . moveRight ( 2 ) defenderA . moveUp ( 2 ) defenderA . moveLeft ( 2 )…" at bounding box center [365, 140] width 144 height 155
click at [357, 161] on div "defenderA . moveRight ( 2 ) defenderA . moveUp ( 2 ) defenderA . moveLeft ( 2 )…" at bounding box center [365, 140] width 144 height 155
click at [354, 214] on span "Ejecutar" at bounding box center [355, 214] width 48 height 7
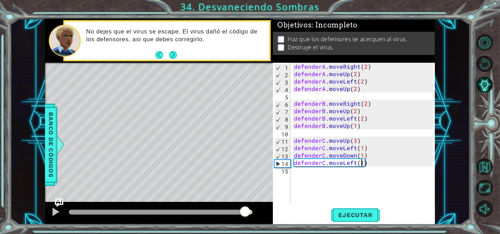
drag, startPoint x: 244, startPoint y: 213, endPoint x: 248, endPoint y: 213, distance: 4.2
click at [248, 213] on div at bounding box center [161, 211] width 184 height 5
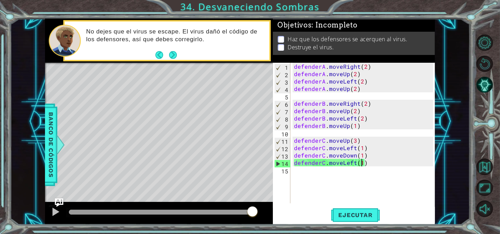
drag, startPoint x: 251, startPoint y: 211, endPoint x: 276, endPoint y: 207, distance: 25.7
click at [361, 211] on span "Ejecutar" at bounding box center [355, 214] width 48 height 7
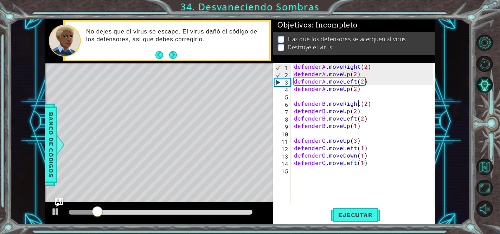
click at [359, 103] on div "defenderA . moveRight ( 2 ) defenderA . moveUp ( 2 ) defenderA . moveLeft ( 2 )…" at bounding box center [365, 140] width 144 height 155
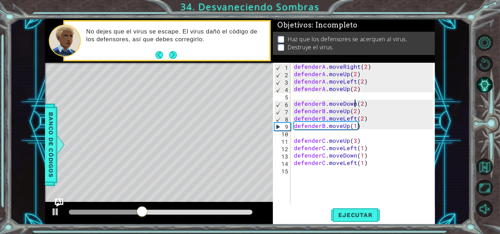
click at [347, 109] on div "defenderA . moveRight ( 2 ) defenderA . moveUp ( 2 ) defenderA . moveLeft ( 2 )…" at bounding box center [365, 140] width 144 height 155
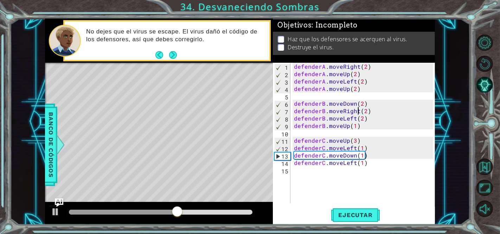
click at [353, 117] on div "defenderA . moveRight ( 2 ) defenderA . moveUp ( 2 ) defenderA . moveLeft ( 2 )…" at bounding box center [365, 140] width 144 height 155
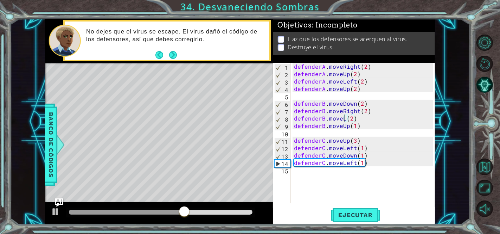
scroll to position [0, 3]
type textarea "defenderB.moveUp(2)"
click at [346, 129] on div "defenderA . moveRight ( 2 ) defenderA . moveUp ( 2 ) defenderA . moveLeft ( 2 )…" at bounding box center [365, 140] width 144 height 155
click at [347, 128] on div "defenderA . moveRight ( 2 ) defenderA . moveUp ( 2 ) defenderA . moveLeft ( 2 )…" at bounding box center [365, 140] width 144 height 155
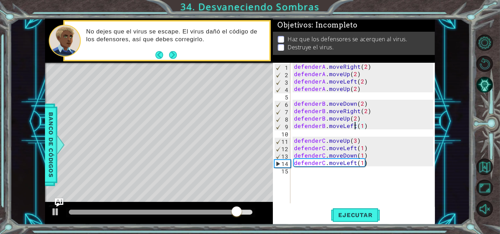
scroll to position [0, 4]
click at [357, 215] on span "Ejecutar" at bounding box center [355, 214] width 48 height 7
click at [249, 213] on div at bounding box center [161, 211] width 184 height 5
click at [356, 119] on div "defenderA . moveRight ( 2 ) defenderA . moveUp ( 2 ) defenderA . moveLeft ( 2 )…" at bounding box center [365, 140] width 144 height 155
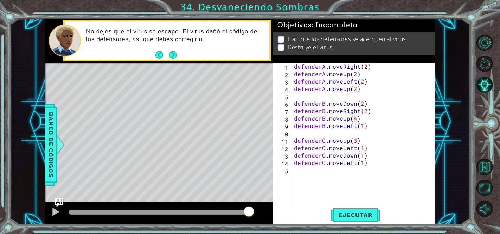
scroll to position [0, 4]
click at [349, 210] on button "Ejecutar" at bounding box center [355, 214] width 48 height 16
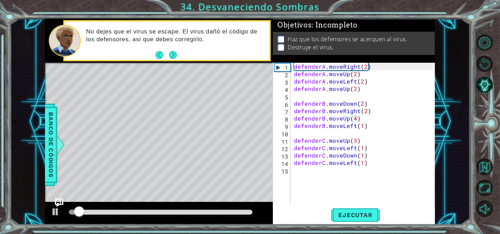
drag, startPoint x: 234, startPoint y: 209, endPoint x: 264, endPoint y: 203, distance: 30.8
click at [264, 203] on div at bounding box center [159, 212] width 228 height 23
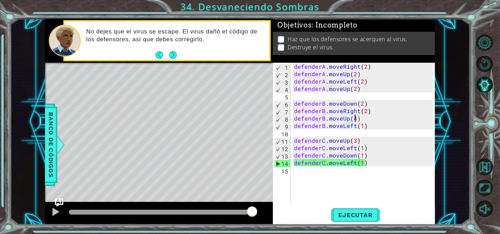
drag, startPoint x: 249, startPoint y: 210, endPoint x: 254, endPoint y: 210, distance: 4.9
click at [252, 210] on div at bounding box center [161, 211] width 184 height 5
drag, startPoint x: 167, startPoint y: 213, endPoint x: 262, endPoint y: 205, distance: 95.3
click at [262, 205] on div at bounding box center [159, 212] width 228 height 23
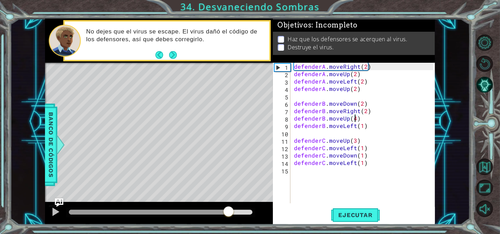
click at [230, 212] on div at bounding box center [161, 211] width 184 height 5
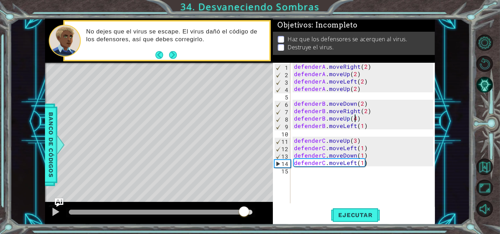
click at [244, 211] on div at bounding box center [161, 211] width 184 height 5
click at [232, 210] on div at bounding box center [156, 211] width 175 height 5
click at [225, 212] on div at bounding box center [150, 211] width 163 height 5
click at [214, 209] on div at bounding box center [160, 212] width 189 height 10
click at [213, 210] on div at bounding box center [146, 211] width 155 height 5
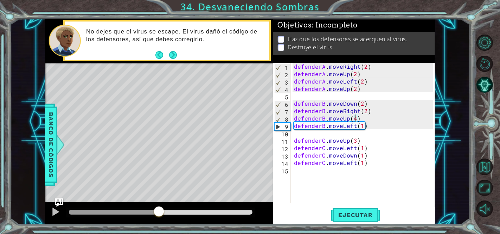
drag, startPoint x: 209, startPoint y: 210, endPoint x: 157, endPoint y: 217, distance: 52.1
click at [157, 217] on div at bounding box center [159, 211] width 13 height 13
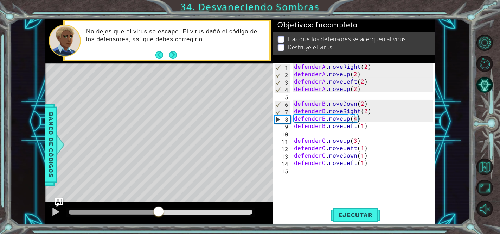
drag, startPoint x: 157, startPoint y: 217, endPoint x: 159, endPoint y: 213, distance: 3.9
click at [159, 213] on div at bounding box center [158, 211] width 13 height 13
click at [352, 123] on div "defenderA . moveRight ( 2 ) defenderA . moveUp ( 2 ) defenderA . moveLeft ( 2 )…" at bounding box center [365, 140] width 144 height 155
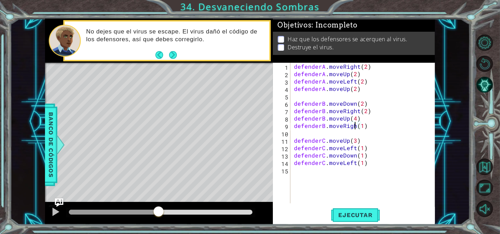
scroll to position [0, 4]
type textarea "defenderB.moveRight(1)"
click at [365, 211] on span "Ejecutar" at bounding box center [355, 214] width 48 height 7
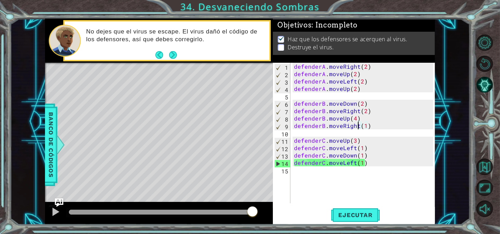
drag, startPoint x: 239, startPoint y: 211, endPoint x: 254, endPoint y: 211, distance: 15.1
click at [252, 211] on div at bounding box center [161, 211] width 184 height 5
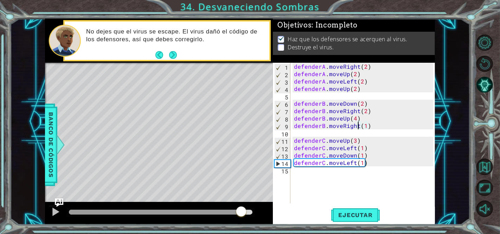
click at [241, 211] on div at bounding box center [161, 211] width 184 height 5
click at [174, 53] on button "Next" at bounding box center [173, 55] width 8 height 8
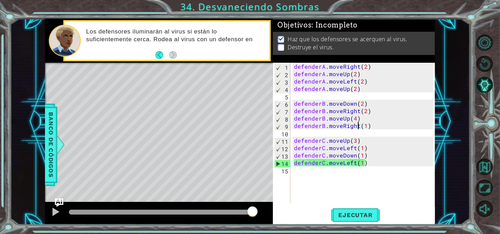
drag, startPoint x: 243, startPoint y: 215, endPoint x: 255, endPoint y: 212, distance: 11.6
click at [255, 212] on div at bounding box center [252, 211] width 13 height 13
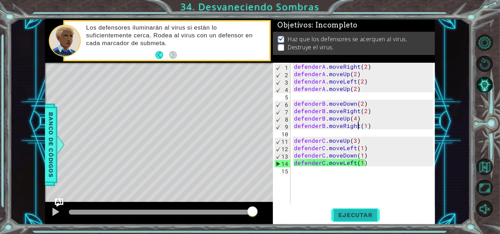
click at [340, 215] on span "Ejecutar" at bounding box center [355, 214] width 48 height 7
click at [350, 209] on button "Ejecutar" at bounding box center [355, 214] width 48 height 16
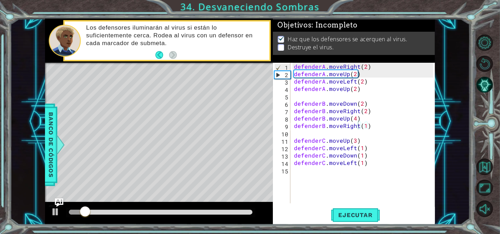
click at [211, 208] on div at bounding box center [160, 212] width 189 height 10
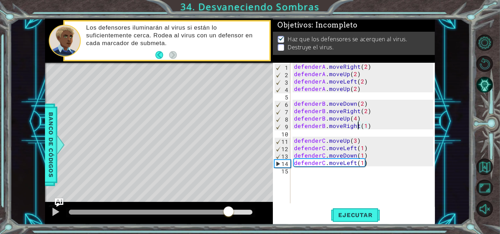
drag, startPoint x: 220, startPoint y: 212, endPoint x: 229, endPoint y: 211, distance: 9.3
click at [229, 211] on div at bounding box center [161, 211] width 184 height 5
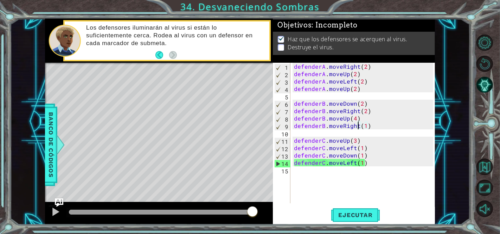
click at [346, 171] on div "defenderA . moveRight ( 2 ) defenderA . moveUp ( 2 ) defenderA . moveLeft ( 2 )…" at bounding box center [365, 140] width 144 height 155
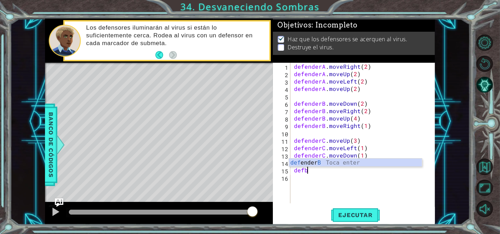
scroll to position [0, 0]
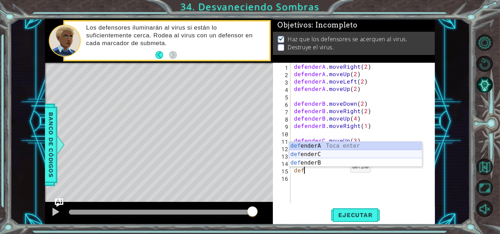
click at [318, 154] on div "def enderA Toca enter def enderC Toca enter def enderB Toca enter" at bounding box center [355, 162] width 133 height 42
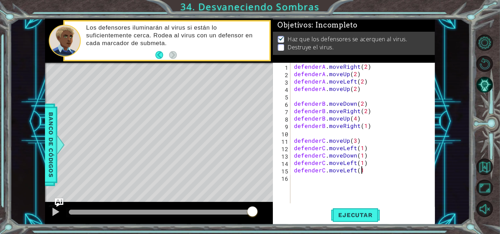
scroll to position [0, 4]
click at [349, 218] on button "Ejecutar" at bounding box center [355, 214] width 48 height 16
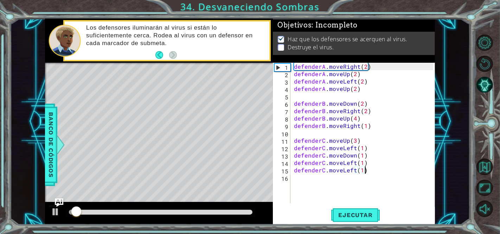
click at [241, 214] on div at bounding box center [161, 211] width 184 height 5
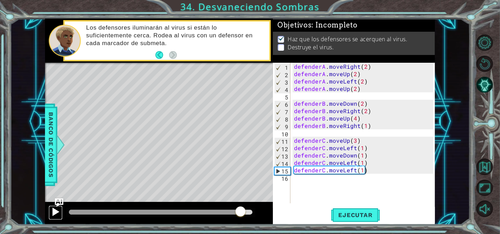
click at [56, 210] on div at bounding box center [55, 211] width 9 height 9
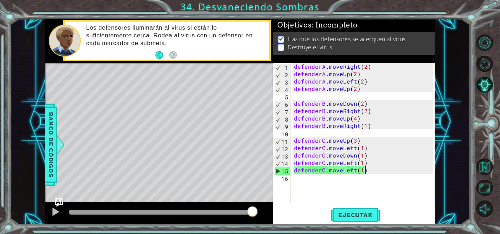
click at [241, 208] on div at bounding box center [160, 212] width 189 height 10
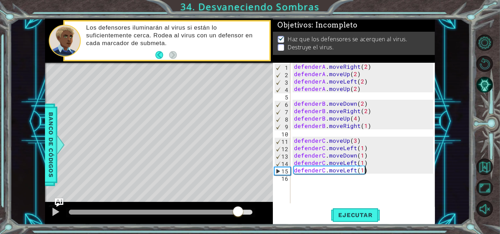
click at [238, 214] on div at bounding box center [153, 211] width 169 height 5
click at [56, 216] on div at bounding box center [55, 211] width 9 height 9
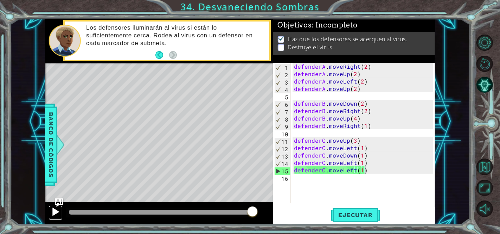
click at [56, 216] on div at bounding box center [55, 211] width 9 height 9
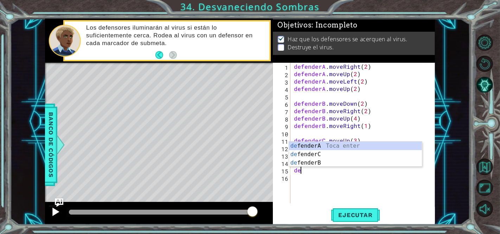
scroll to position [0, 0]
type textarea "d"
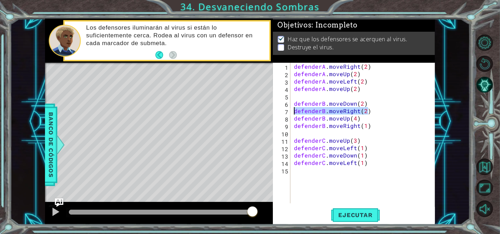
drag, startPoint x: 368, startPoint y: 111, endPoint x: 292, endPoint y: 109, distance: 76.0
click at [293, 109] on div "defenderA . moveRight ( 2 ) defenderA . moveUp ( 2 ) defenderA . moveLeft ( 2 )…" at bounding box center [363, 133] width 141 height 140
type textarea "defenderB.moveRight(2)"
type textarea "defenderB.moveDown(2)"
